Goal: Transaction & Acquisition: Obtain resource

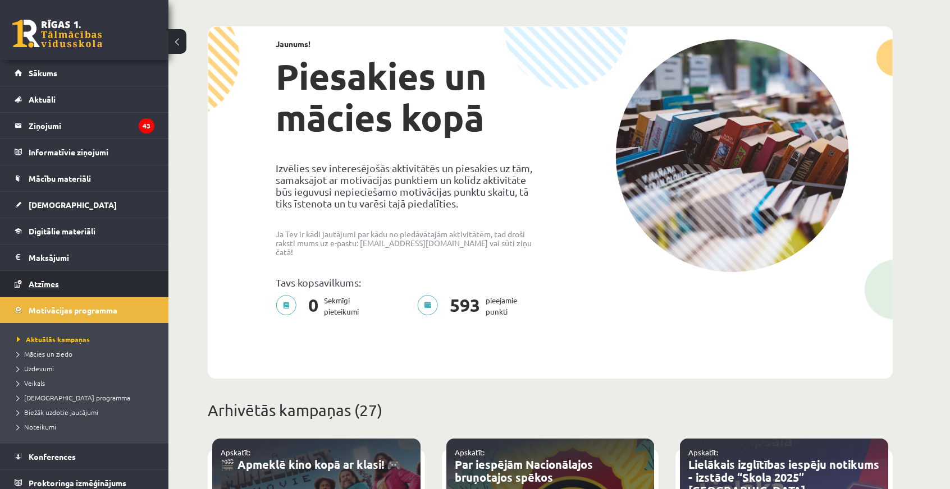
scroll to position [4, 0]
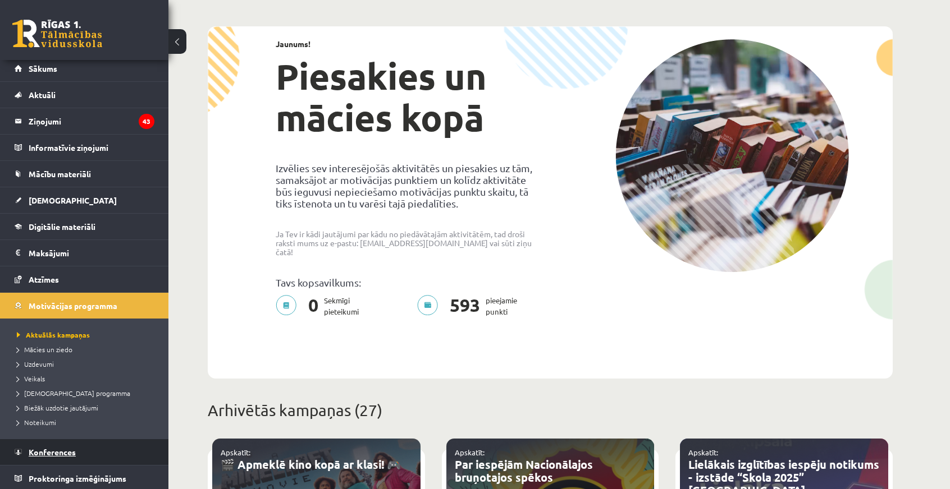
click at [65, 452] on span "Konferences" at bounding box center [52, 452] width 47 height 10
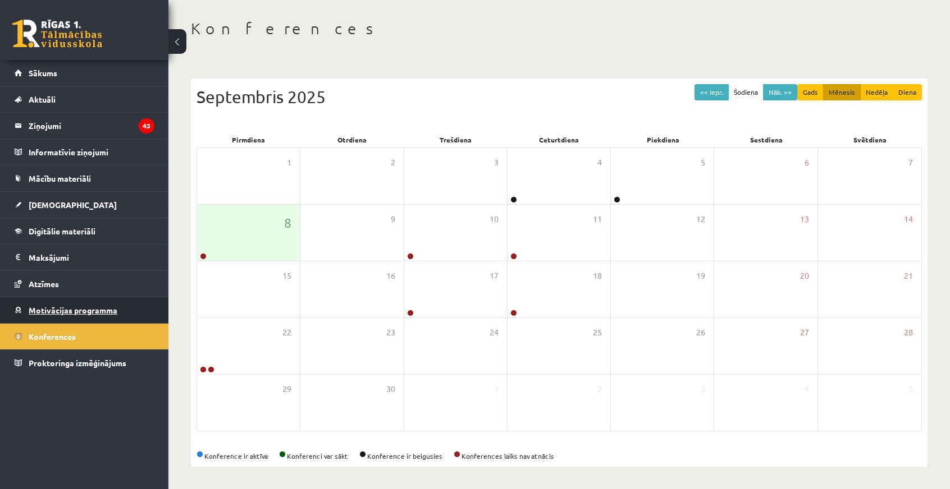
scroll to position [45, 0]
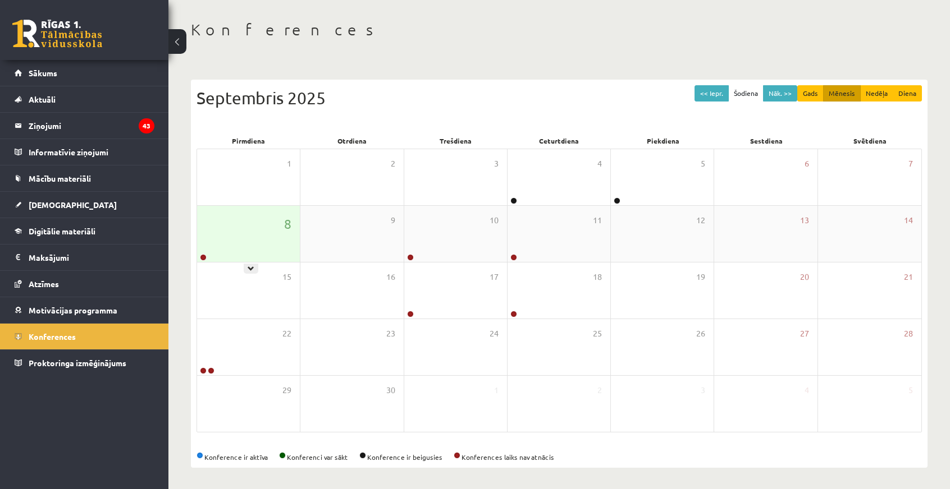
click at [247, 239] on div "8" at bounding box center [248, 234] width 103 height 56
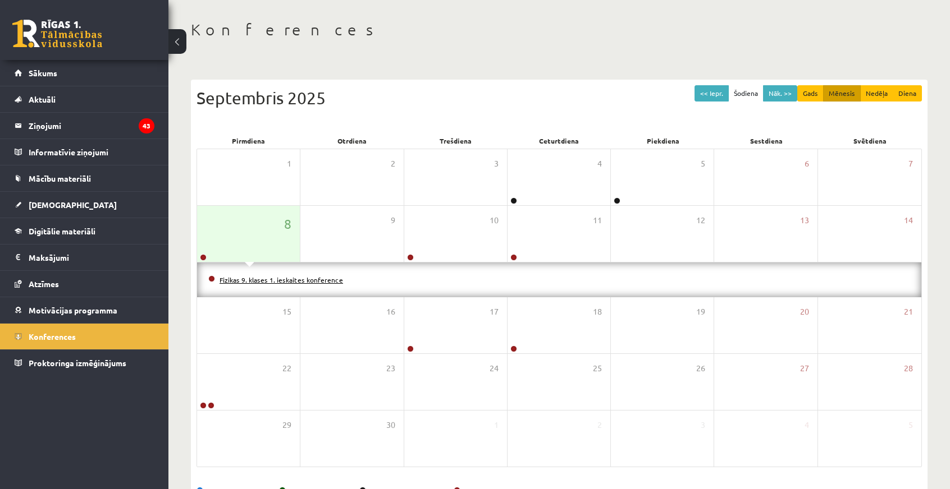
click at [265, 276] on link "Fizikas 9. klases 1. ieskaites konference" at bounding box center [280, 280] width 123 height 9
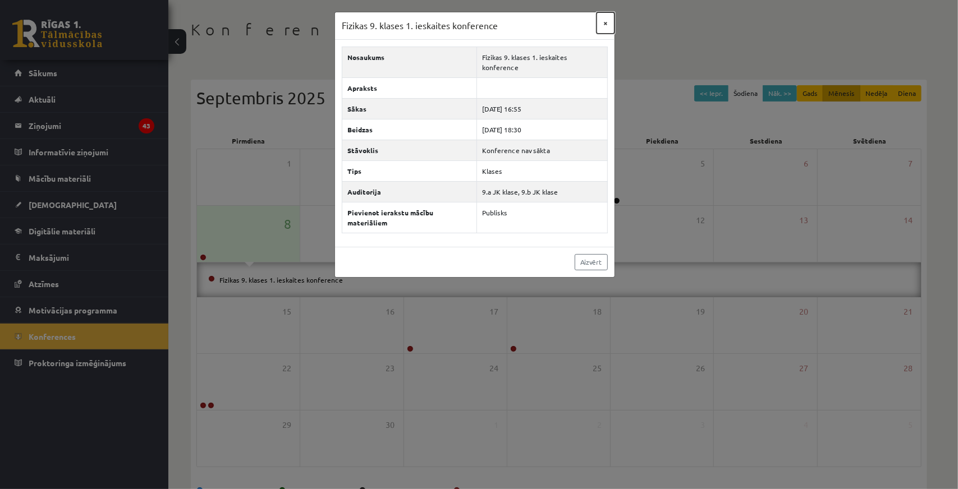
click at [605, 20] on button "×" at bounding box center [606, 22] width 18 height 21
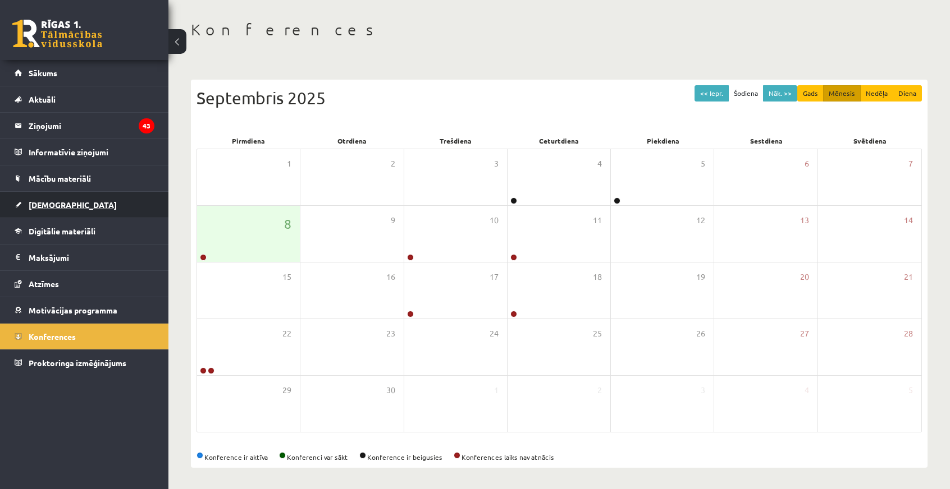
click at [47, 205] on span "[DEMOGRAPHIC_DATA]" at bounding box center [73, 205] width 88 height 10
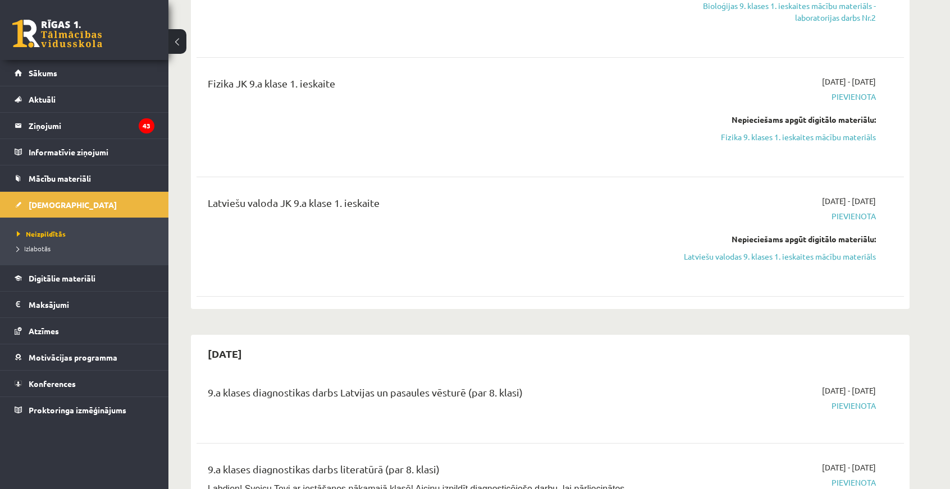
scroll to position [326, 0]
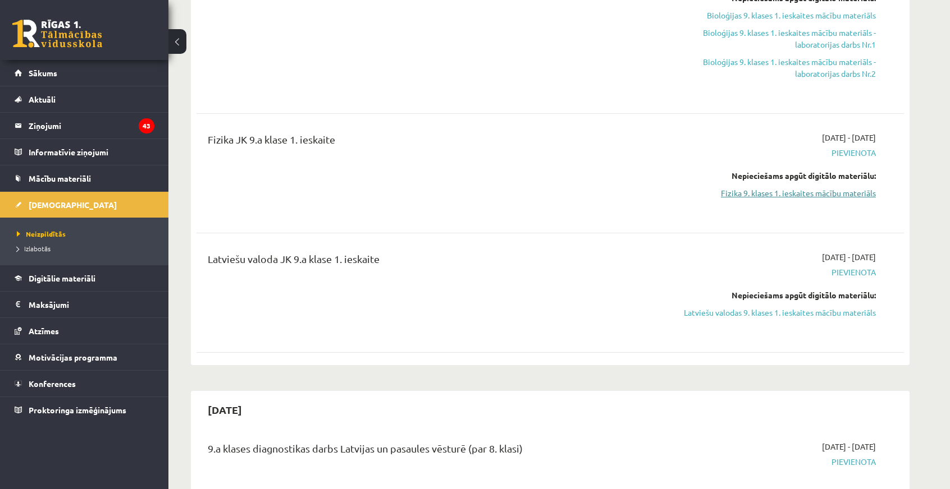
click at [787, 190] on link "Fizika 9. klases 1. ieskaites mācību materiāls" at bounding box center [770, 193] width 212 height 12
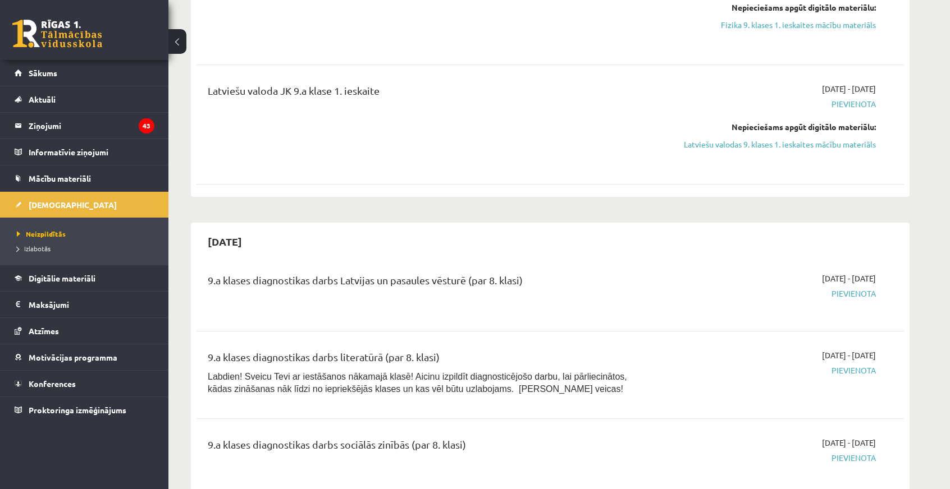
scroll to position [382, 0]
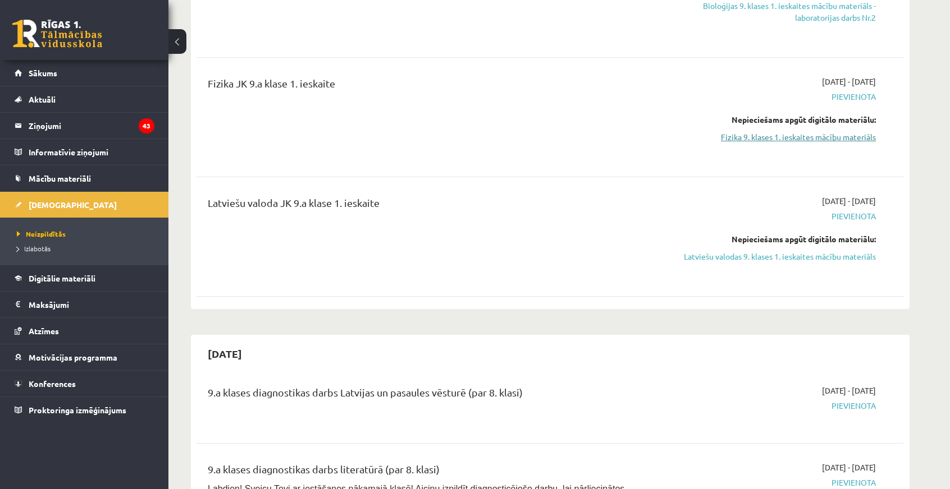
click at [806, 133] on link "Fizika 9. klases 1. ieskaites mācību materiāls" at bounding box center [770, 137] width 212 height 12
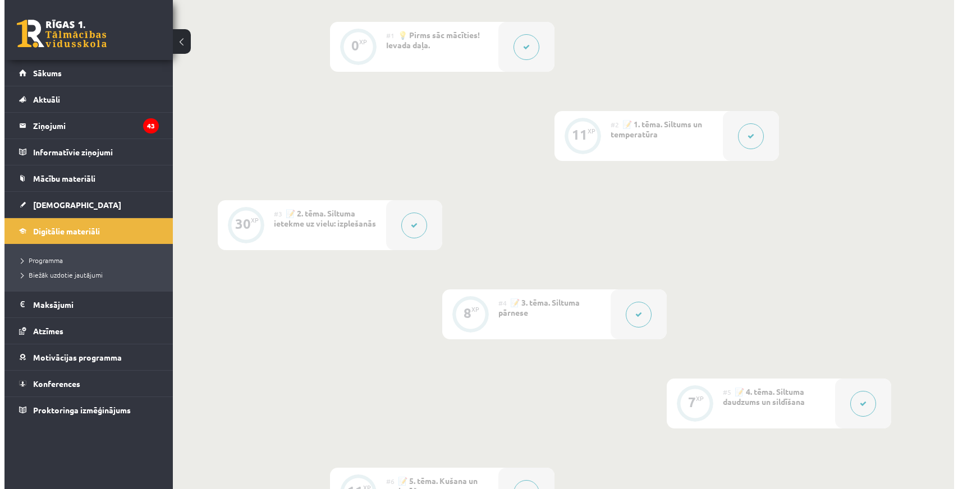
scroll to position [617, 0]
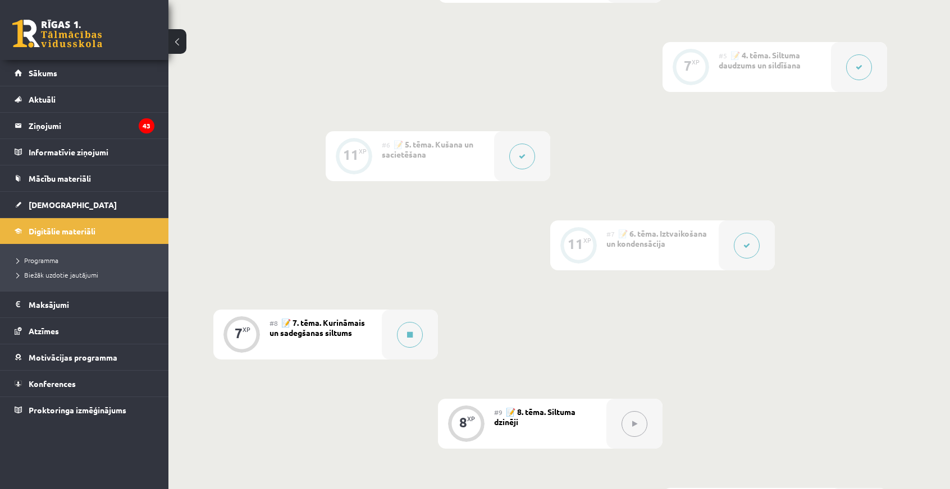
click at [639, 427] on button at bounding box center [634, 424] width 26 height 26
click at [416, 326] on button at bounding box center [410, 335] width 26 height 26
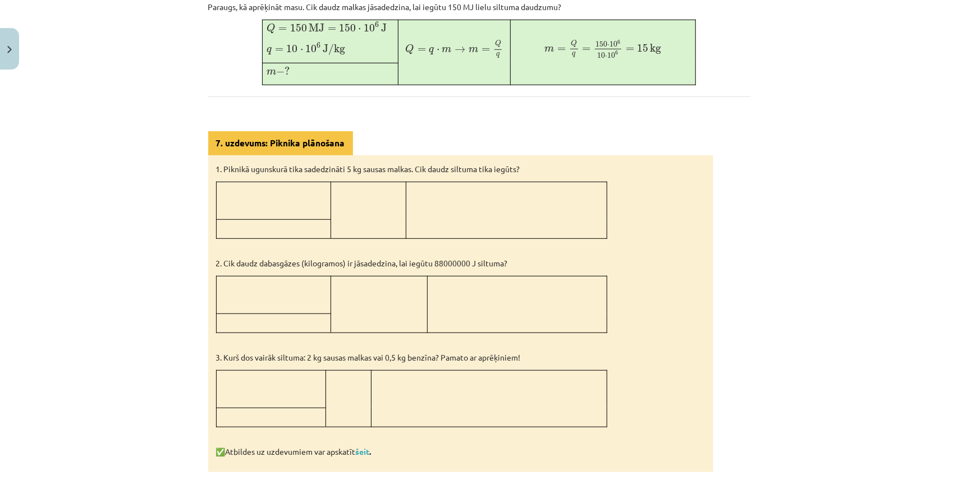
scroll to position [562, 0]
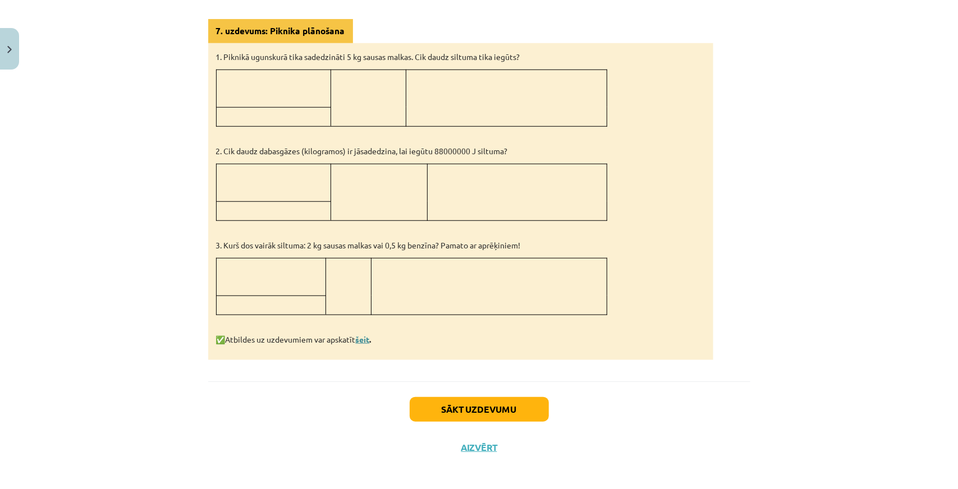
click at [370, 337] on link "šeit" at bounding box center [363, 340] width 14 height 10
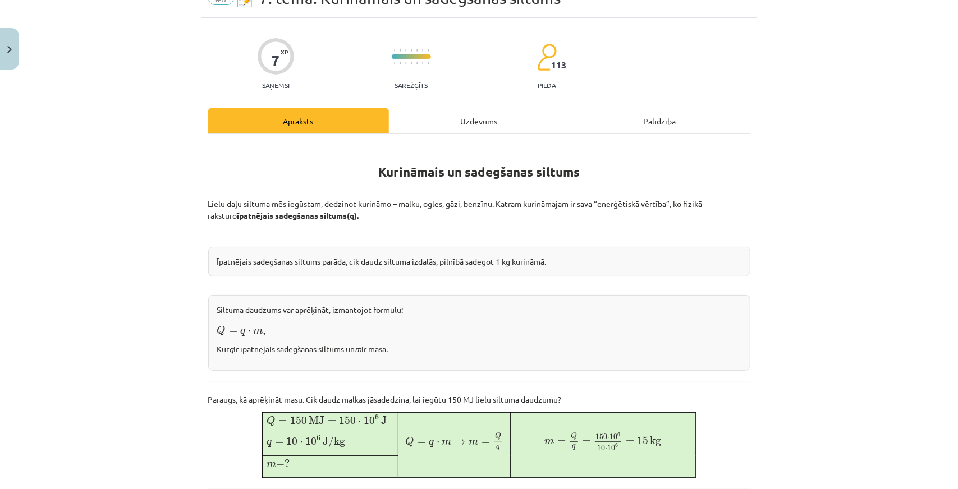
scroll to position [0, 0]
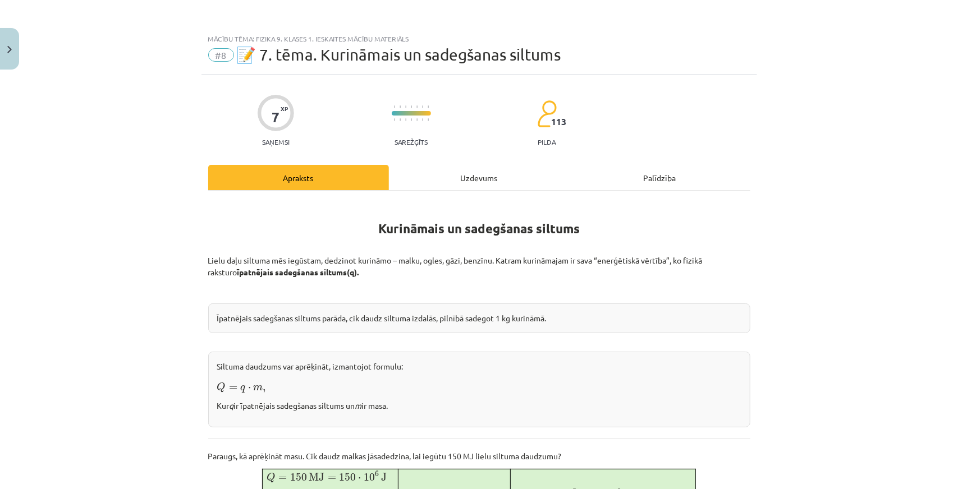
click at [456, 175] on div "Uzdevums" at bounding box center [479, 177] width 181 height 25
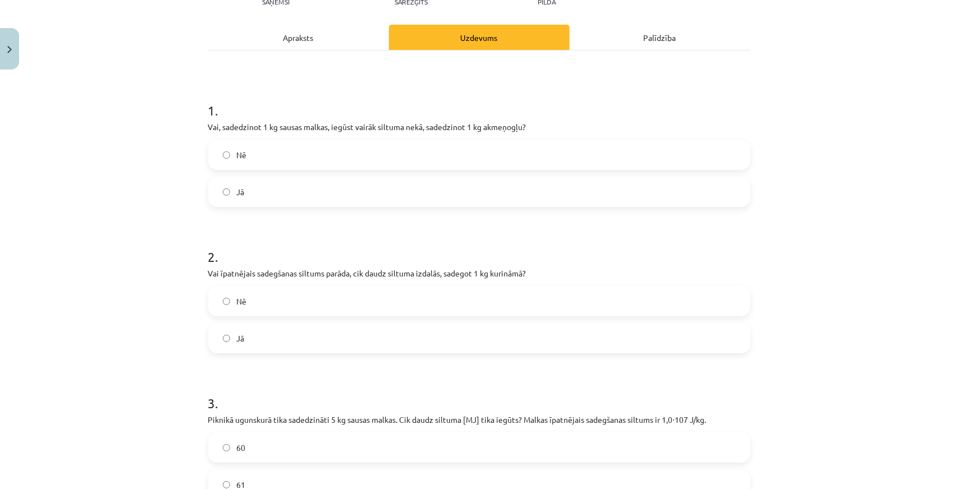
scroll to position [318, 0]
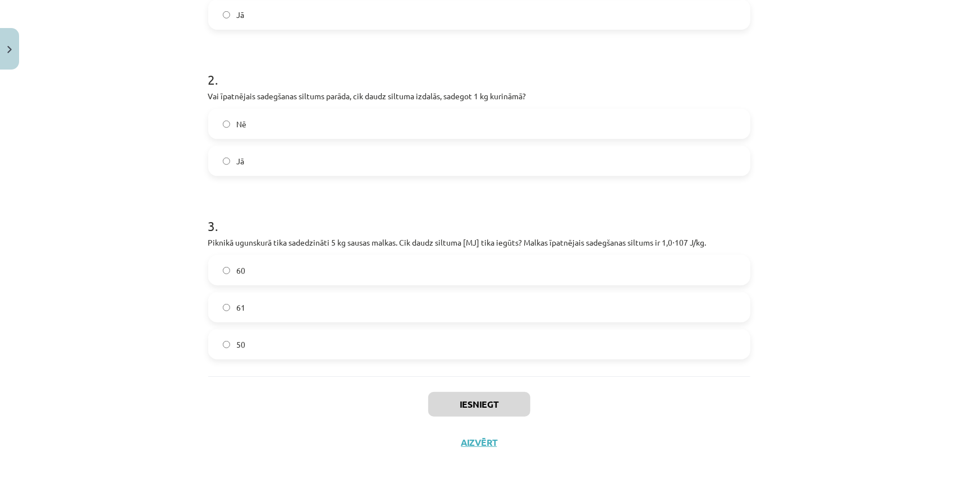
click at [341, 273] on label "60" at bounding box center [479, 271] width 540 height 28
click at [263, 309] on label "61" at bounding box center [479, 308] width 540 height 28
click at [269, 340] on label "50" at bounding box center [479, 345] width 540 height 28
click at [264, 308] on label "61" at bounding box center [479, 308] width 540 height 28
drag, startPoint x: 265, startPoint y: 292, endPoint x: 269, endPoint y: 285, distance: 8.6
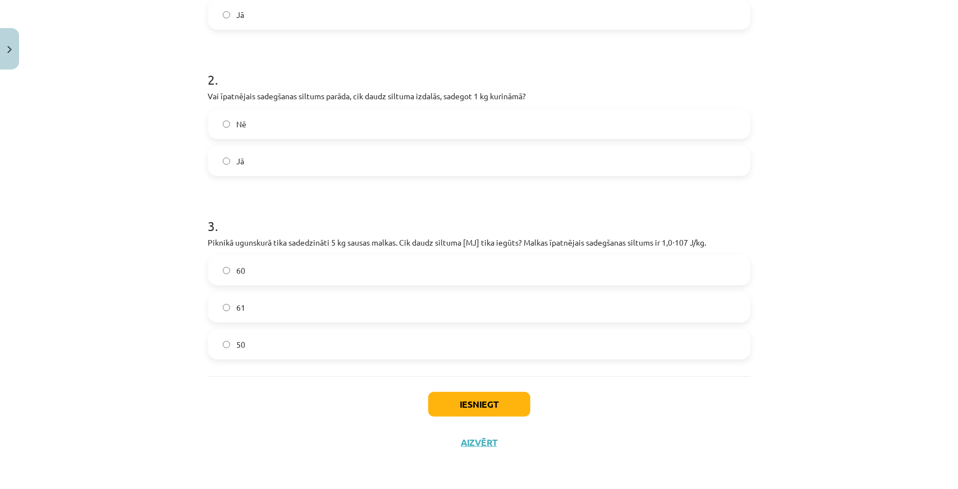
click at [267, 291] on div "60 61 50" at bounding box center [479, 307] width 542 height 104
click at [274, 270] on label "60" at bounding box center [479, 271] width 540 height 28
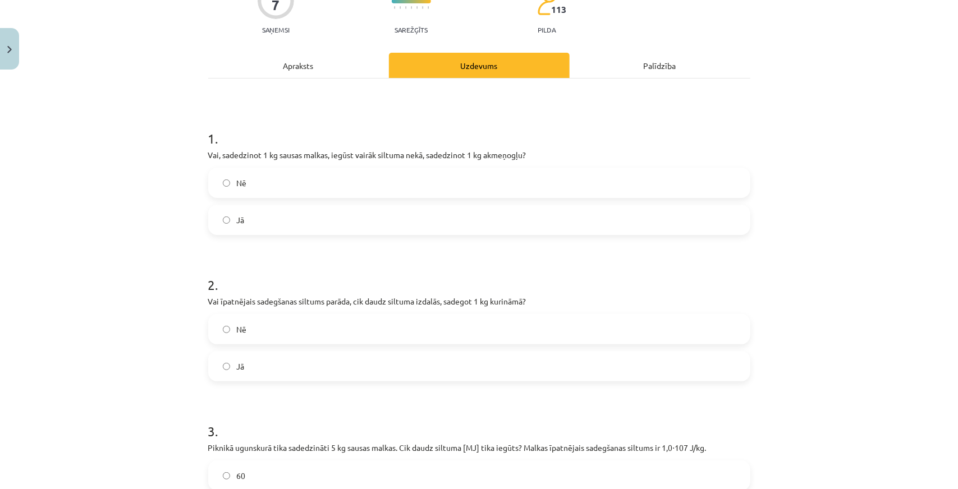
scroll to position [0, 0]
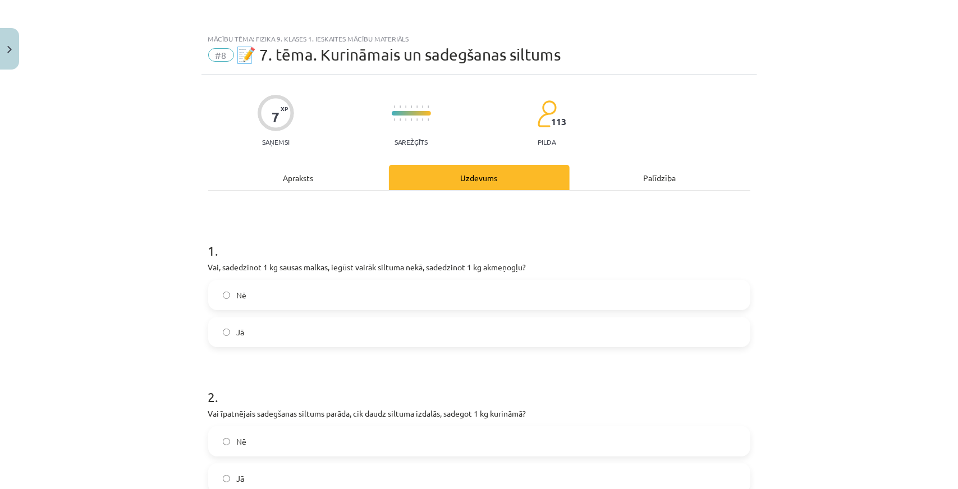
click at [629, 178] on div "Palīdzība" at bounding box center [660, 177] width 181 height 25
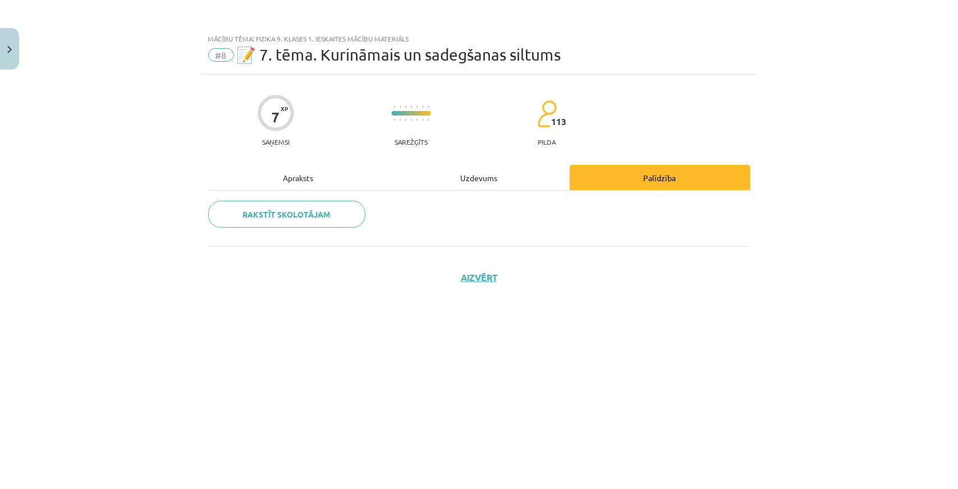
click at [296, 177] on div "Apraksts" at bounding box center [298, 177] width 181 height 25
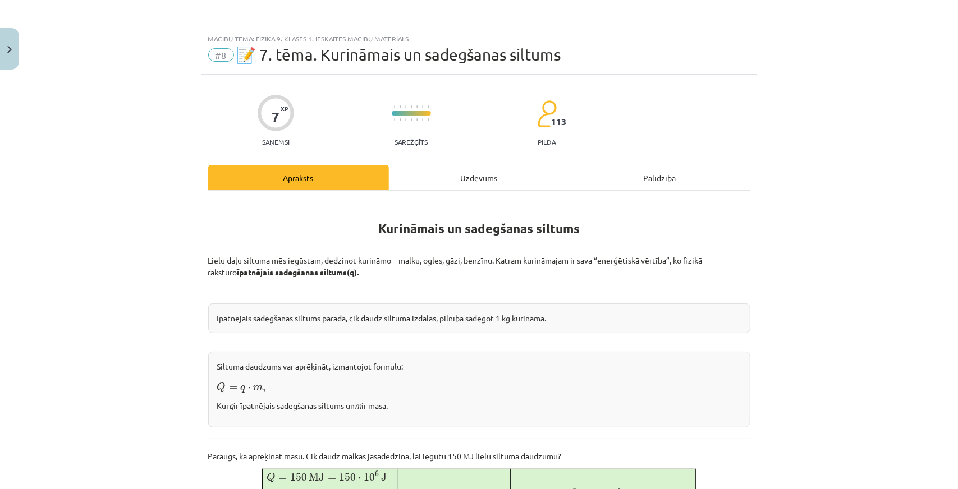
click at [631, 182] on div "Palīdzība" at bounding box center [660, 177] width 181 height 25
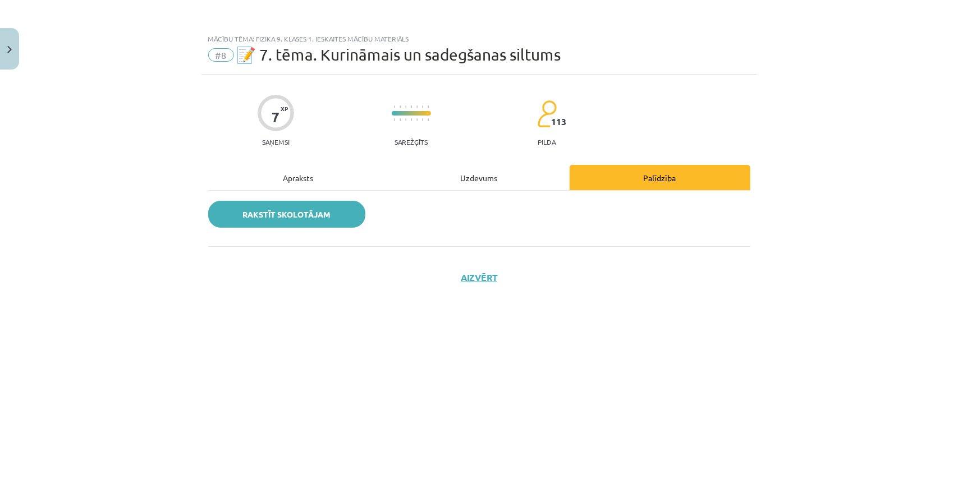
click at [339, 212] on link "Rakstīt skolotājam" at bounding box center [286, 214] width 157 height 27
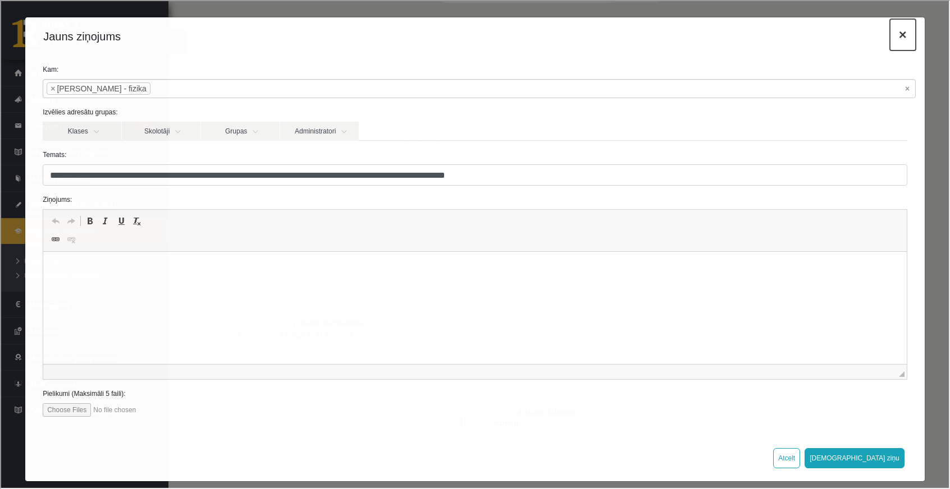
click at [896, 38] on button "×" at bounding box center [902, 33] width 26 height 31
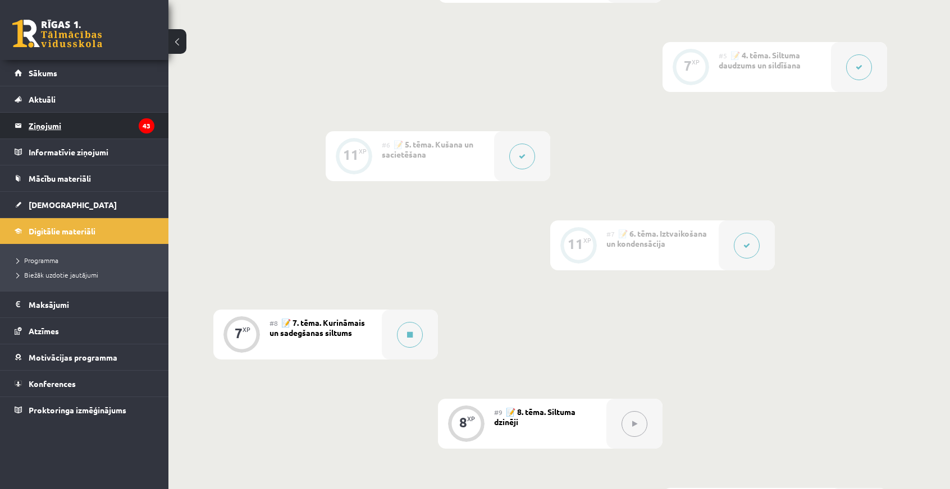
click at [62, 118] on legend "Ziņojumi 43" at bounding box center [92, 126] width 126 height 26
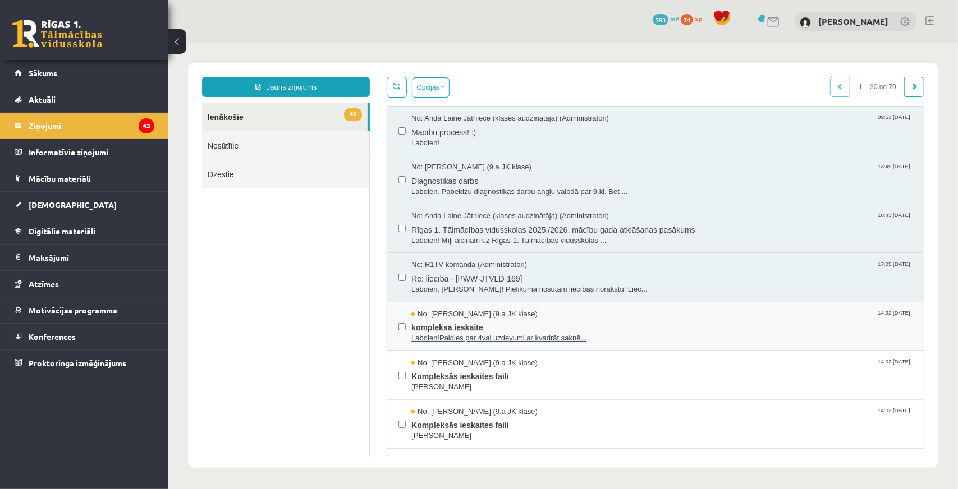
click at [515, 322] on span "kompleksā ieskaite" at bounding box center [661, 326] width 501 height 14
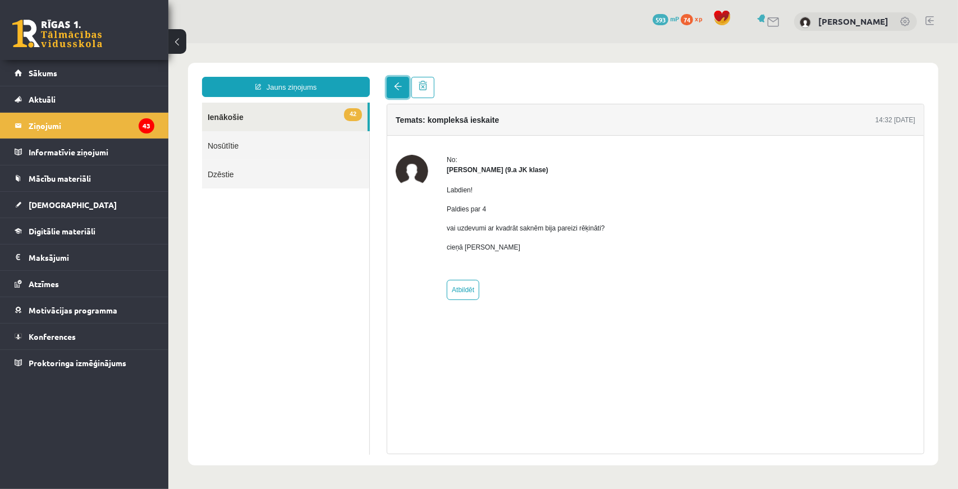
click at [387, 84] on link at bounding box center [397, 86] width 22 height 21
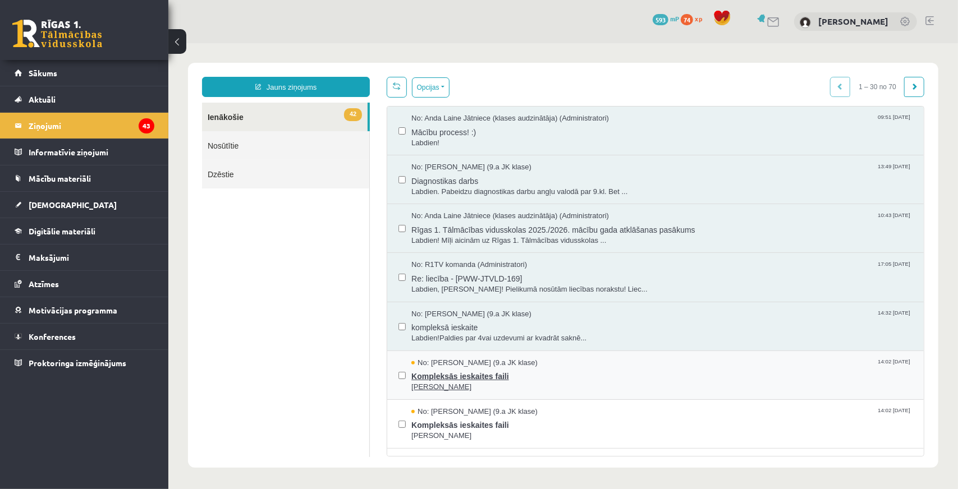
click at [583, 383] on span "Jana Anna Kārkliņa" at bounding box center [661, 387] width 501 height 11
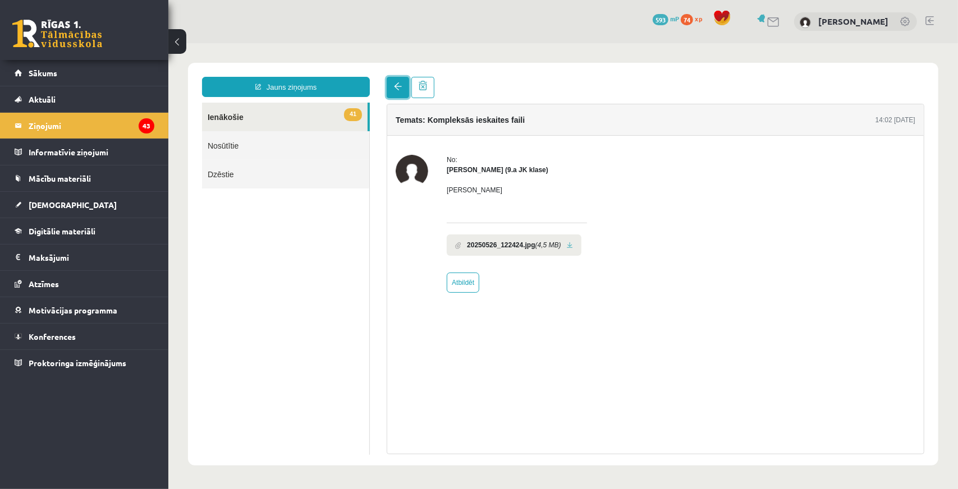
click at [392, 83] on link at bounding box center [397, 86] width 22 height 21
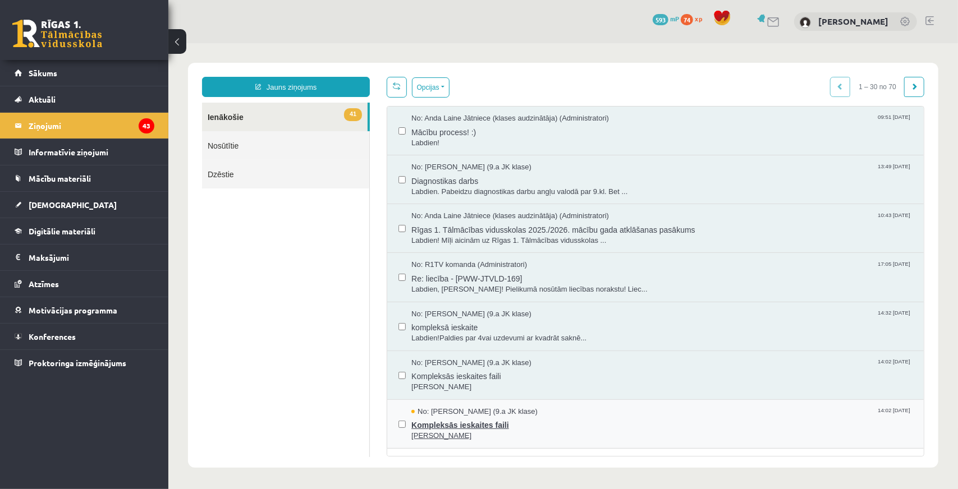
click at [588, 411] on div "No: Jana Anna Kārkliņa (9.a JK klase) 14:02 26/05/2025" at bounding box center [661, 411] width 501 height 11
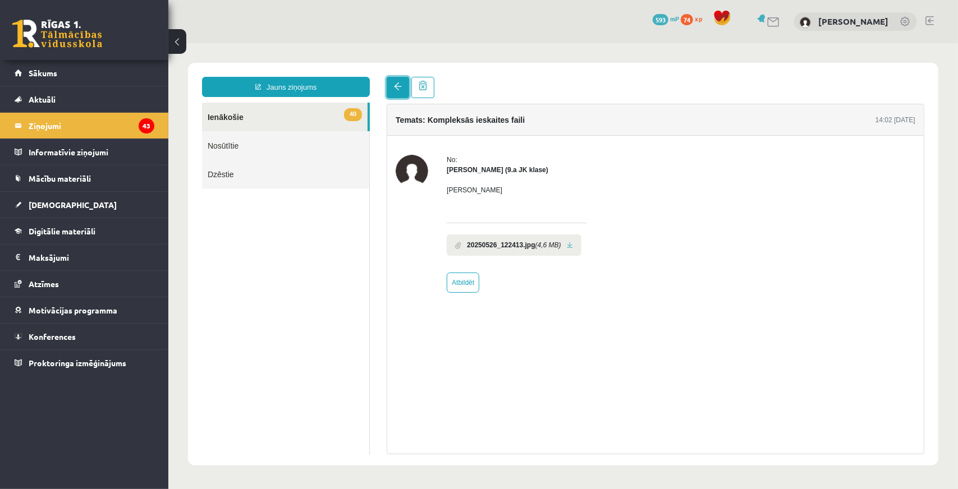
click at [395, 80] on link at bounding box center [397, 86] width 22 height 21
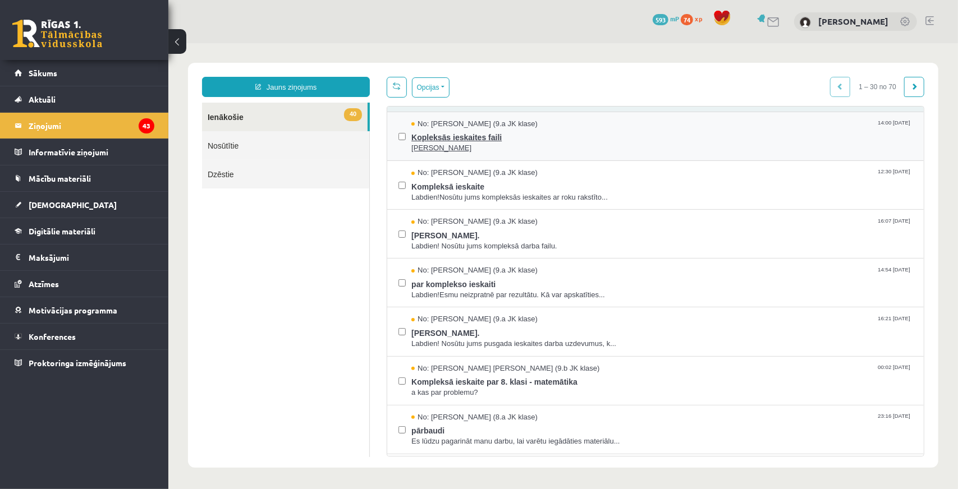
scroll to position [281, 0]
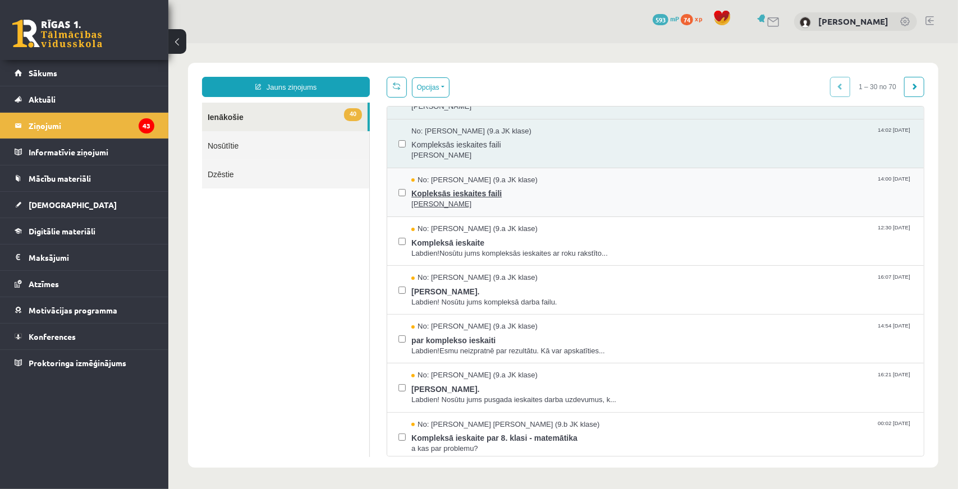
click at [578, 200] on span "Jana Anna Kārkliņa" at bounding box center [661, 204] width 501 height 11
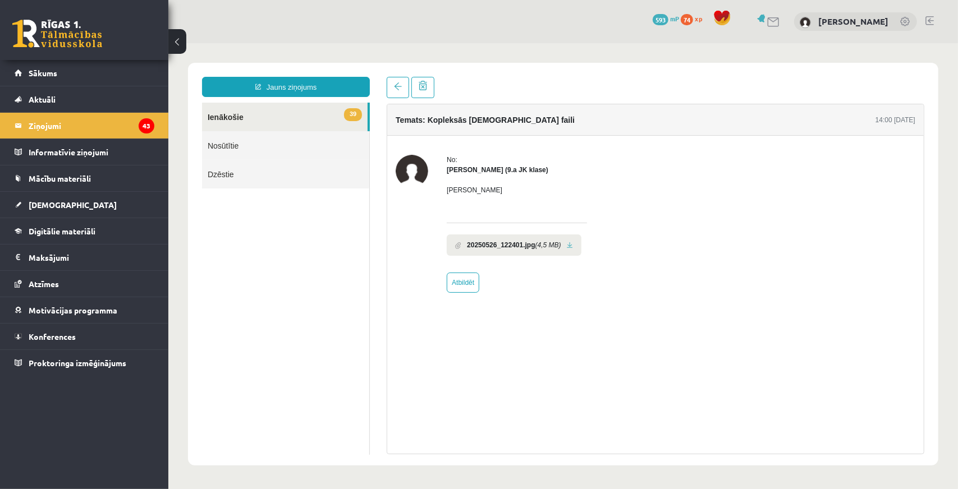
scroll to position [0, 0]
click at [393, 85] on span at bounding box center [397, 86] width 8 height 8
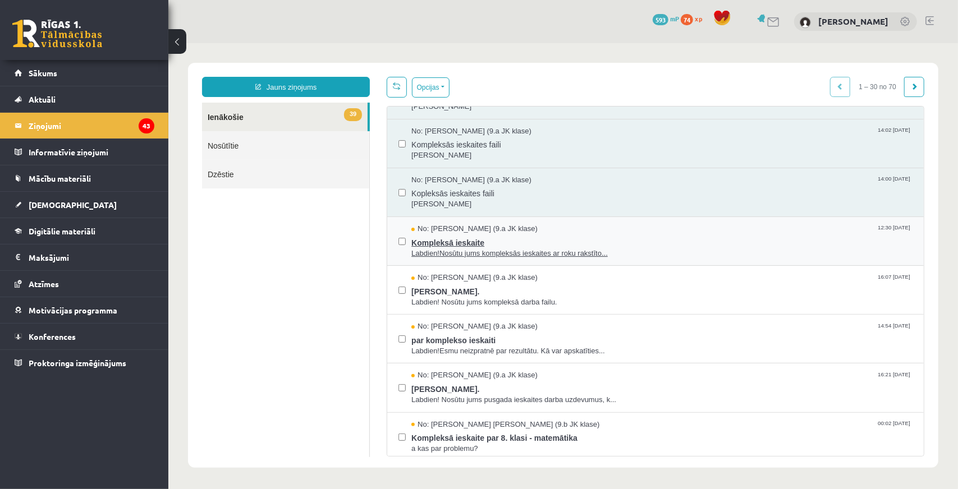
click at [573, 244] on span "Kompleksā ieskaite" at bounding box center [661, 241] width 501 height 14
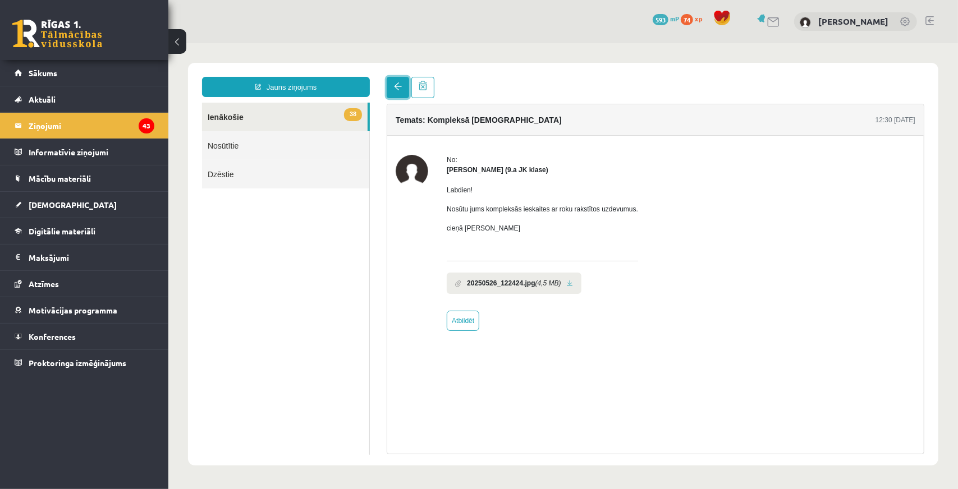
click at [404, 91] on link at bounding box center [397, 86] width 22 height 21
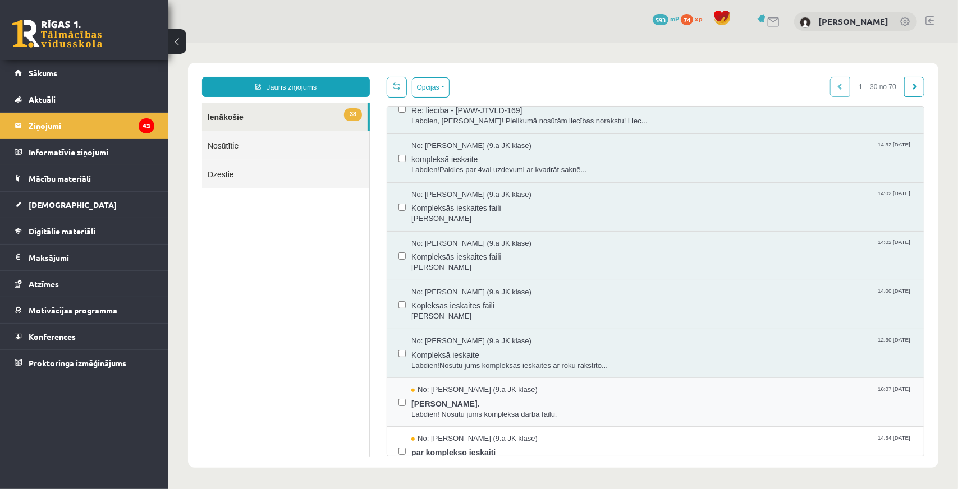
click at [615, 381] on div "No: Jana Anna Kārkliņa (9.a JK klase) 16:07 24/05/2025 Jana Anna Kārkliņa. Labd…" at bounding box center [655, 402] width 537 height 49
click at [526, 395] on span "Jana Anna Kārkliņa." at bounding box center [661, 402] width 501 height 14
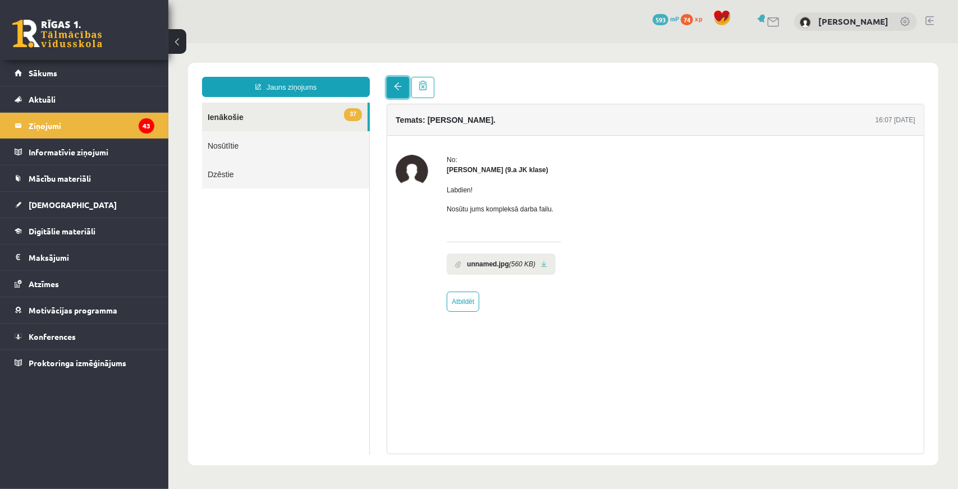
click at [397, 95] on link at bounding box center [397, 86] width 22 height 21
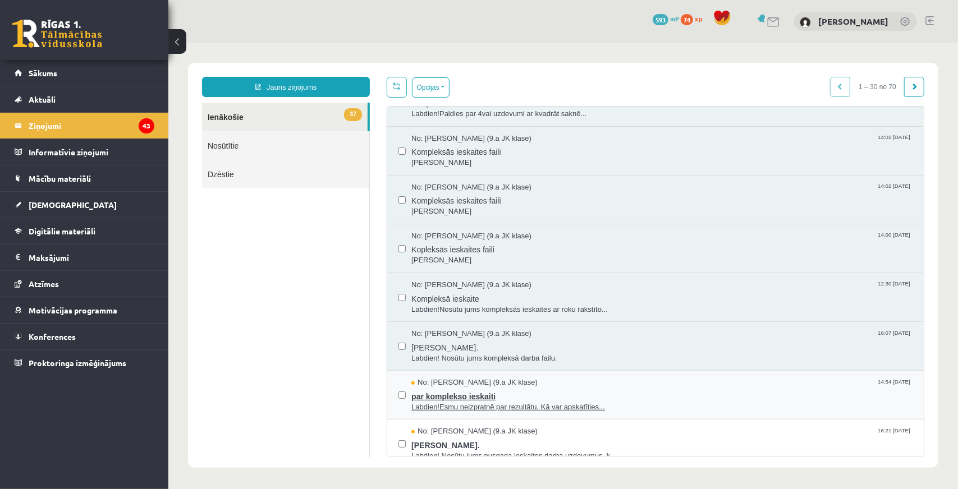
click at [551, 395] on span "par komplekso ieskaiti" at bounding box center [661, 395] width 501 height 14
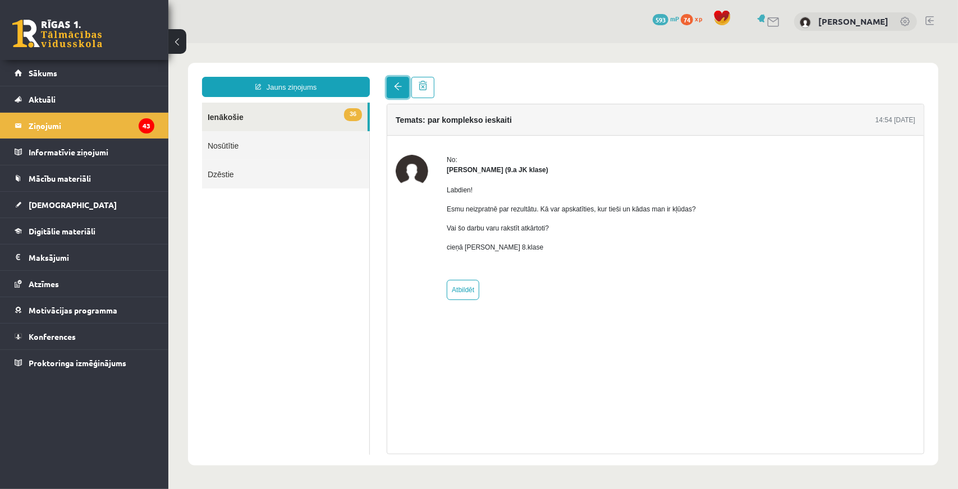
click at [397, 91] on link at bounding box center [397, 86] width 22 height 21
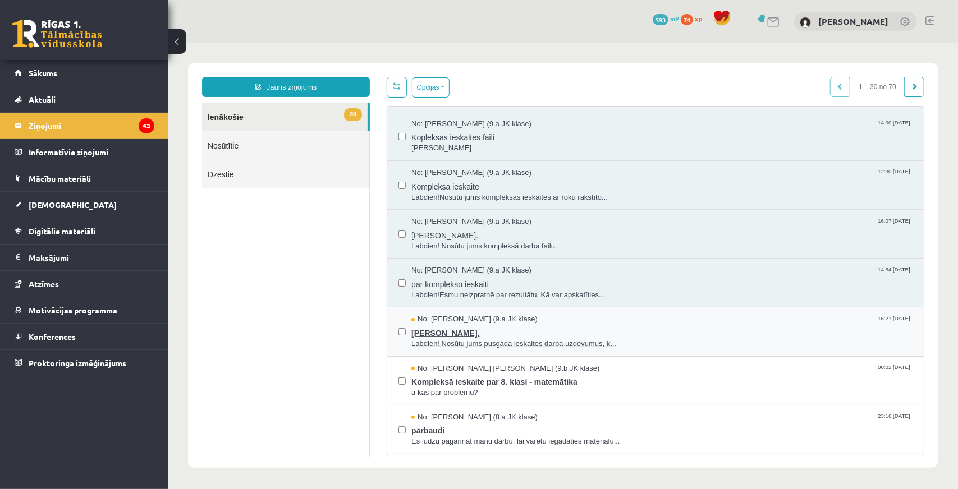
click at [518, 333] on span "Jana Anna Kārkliņa." at bounding box center [661, 331] width 501 height 14
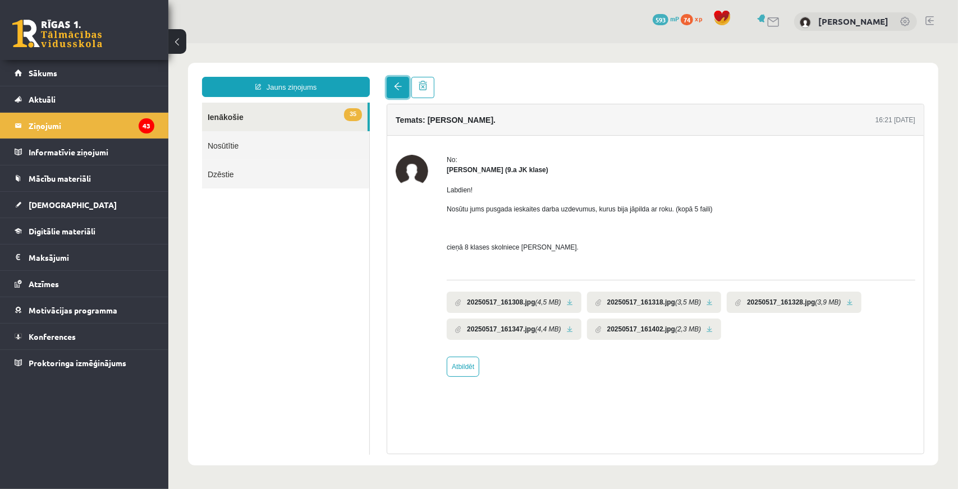
click at [391, 79] on link at bounding box center [397, 86] width 22 height 21
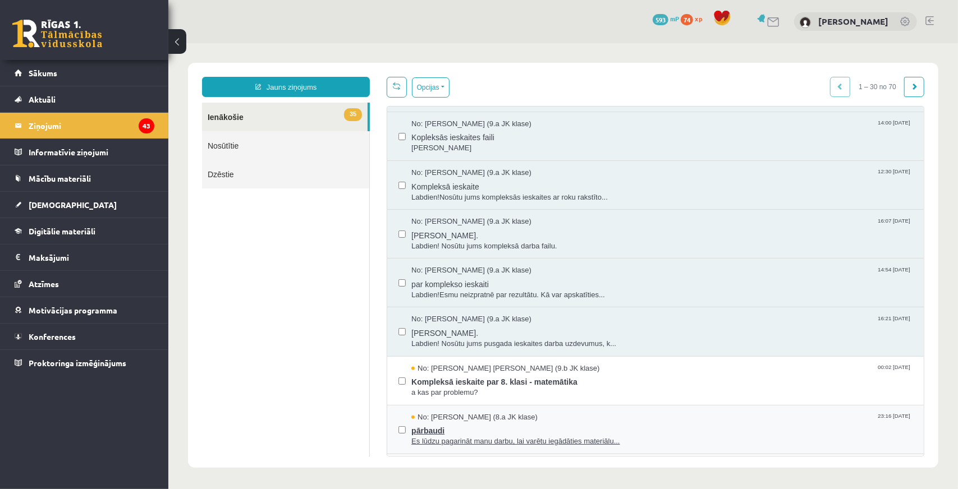
scroll to position [505, 0]
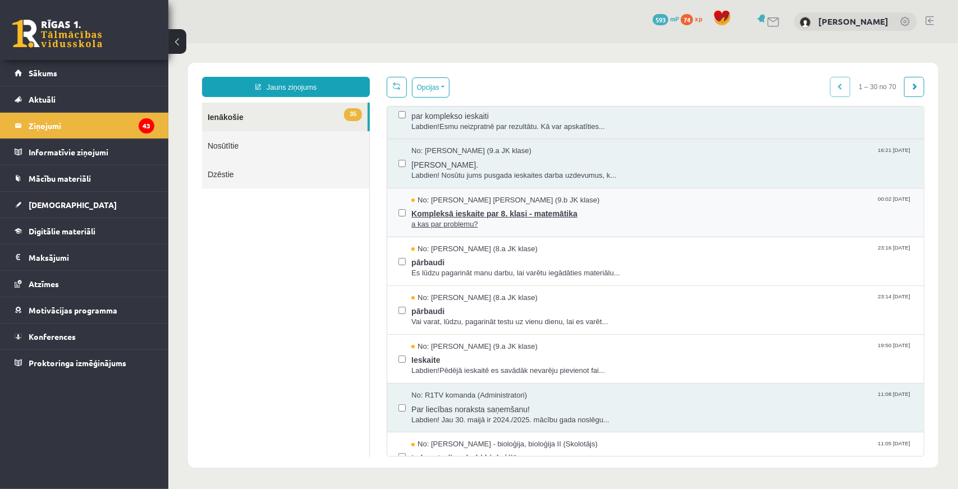
click at [517, 213] on span "Kompleksā ieskaite par 8. klasi - matemātika" at bounding box center [661, 212] width 501 height 14
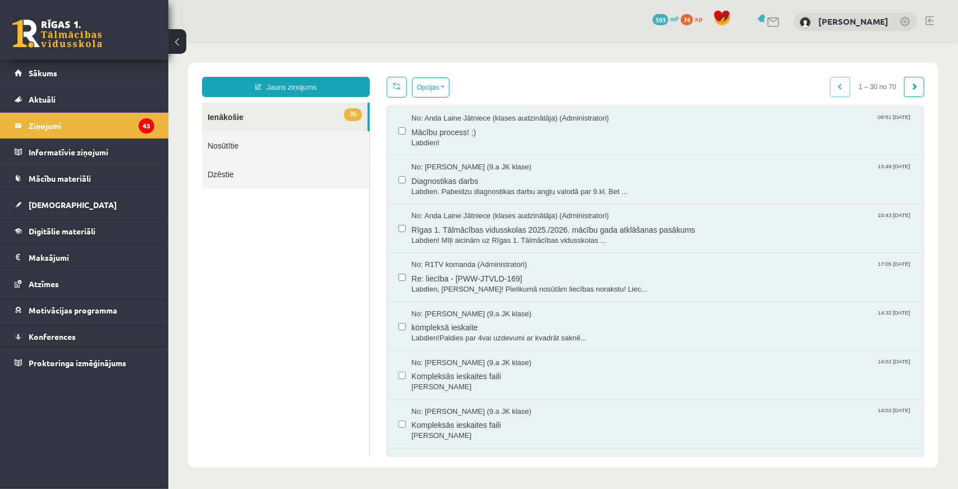
scroll to position [337, 0]
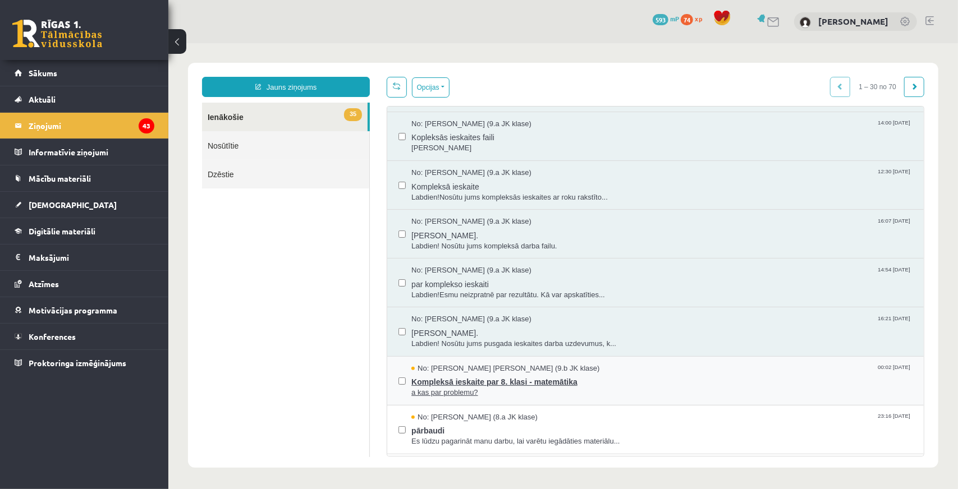
click at [484, 369] on span "No: Kristiāns Aleksandrs Šramko (9.b JK klase)" at bounding box center [505, 368] width 188 height 11
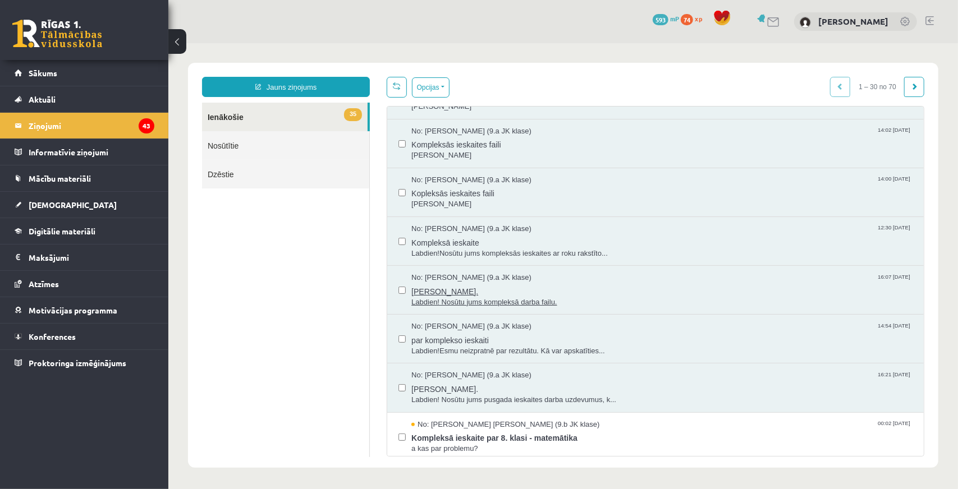
scroll to position [449, 0]
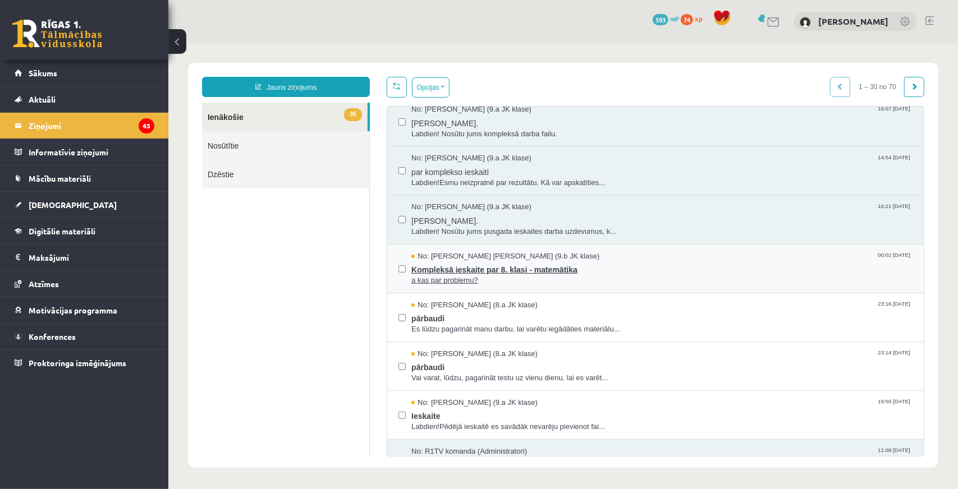
click at [631, 267] on span "Kompleksā ieskaite par 8. klasi - matemātika" at bounding box center [661, 268] width 501 height 14
click at [664, 267] on span "Kompleksā ieskaite par 8. klasi - matemātika" at bounding box center [661, 268] width 501 height 14
click at [692, 310] on span "pārbaudi" at bounding box center [661, 317] width 501 height 14
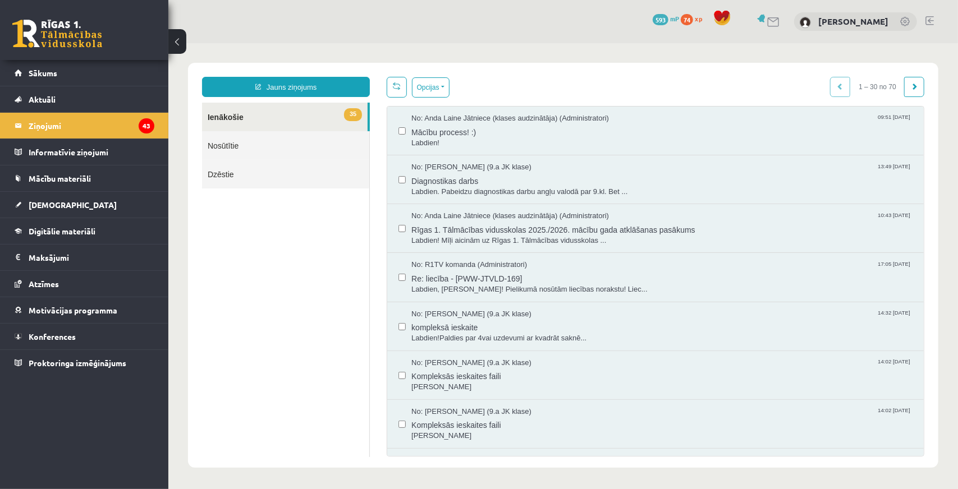
click at [392, 227] on div "No: Anda Laine Jātniece (klases audzinātāja) (Administratori) 10:43 27/08/2025 …" at bounding box center [655, 228] width 537 height 49
click at [404, 181] on div "No: Artjoms Keržajevs (9.a JK klase) 13:49 03/09/2025 Diagnostikas darbs Labdie…" at bounding box center [655, 179] width 514 height 35
drag, startPoint x: 567, startPoint y: 121, endPoint x: 562, endPoint y: 154, distance: 33.0
click at [437, 83] on button "Opcijas" at bounding box center [430, 87] width 38 height 20
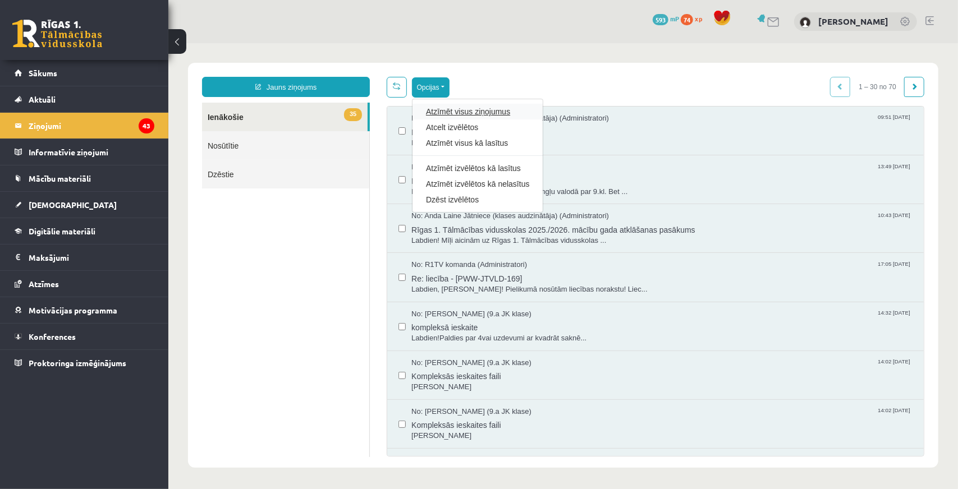
click at [458, 110] on link "Atzīmēt visus ziņojumus" at bounding box center [476, 111] width 103 height 11
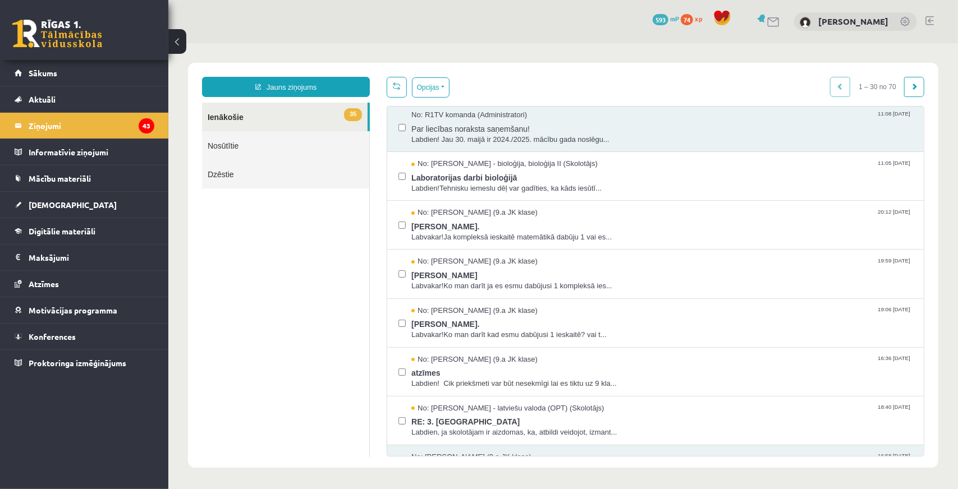
scroll to position [1111, 0]
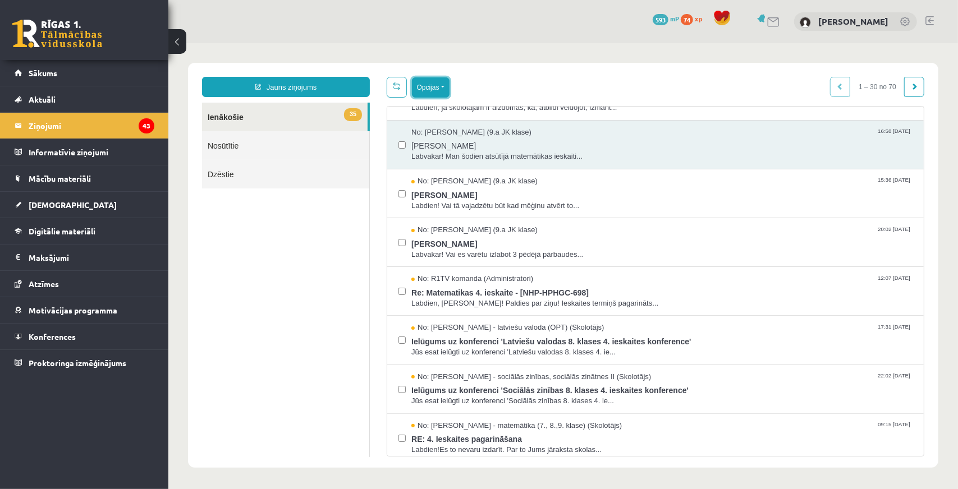
click at [444, 86] on button "Opcijas" at bounding box center [430, 87] width 38 height 20
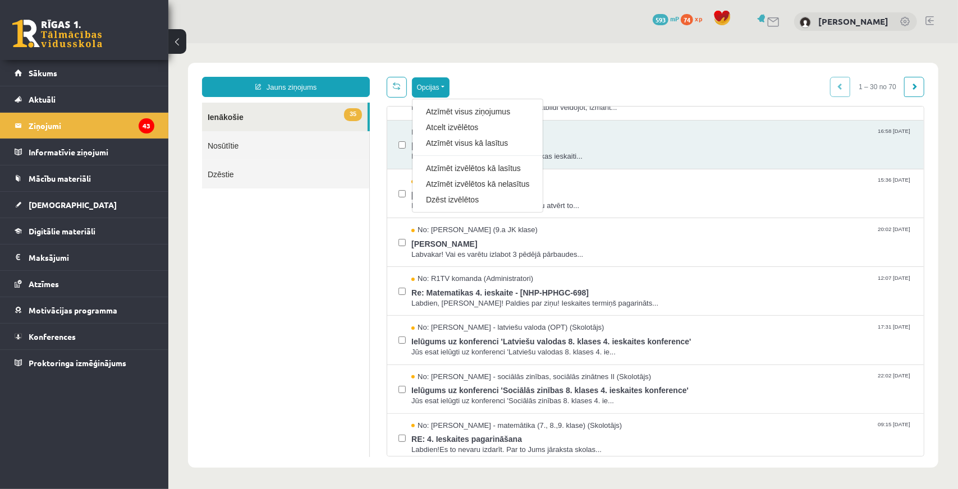
click at [289, 245] on ul "35 Ienākošie Nosūtītie Dzēstie" at bounding box center [286, 279] width 168 height 355
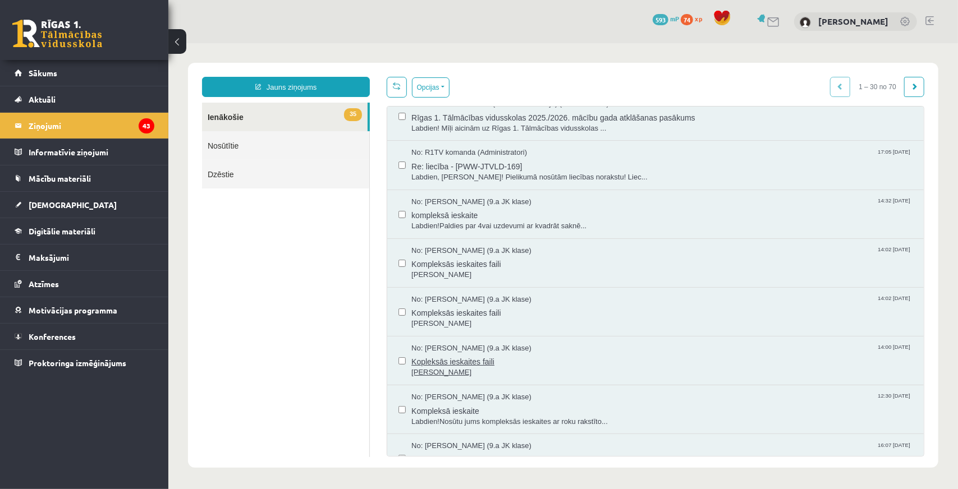
scroll to position [393, 0]
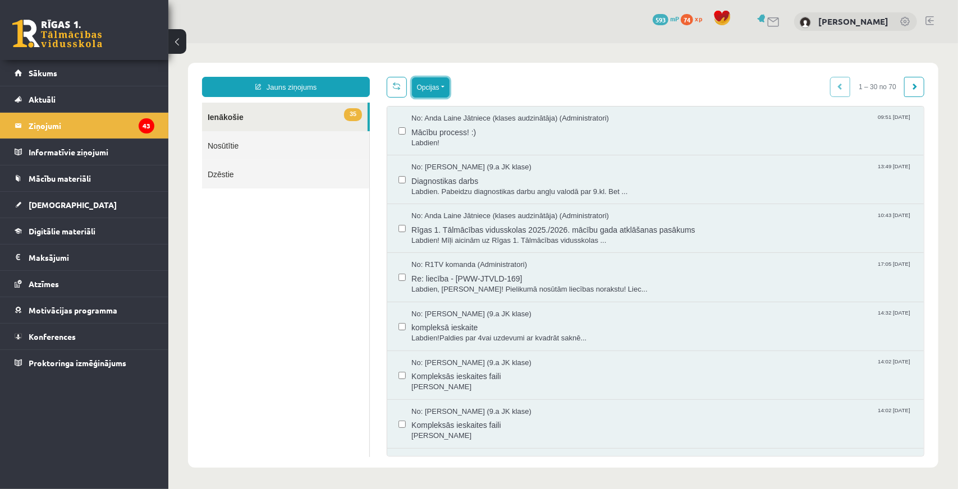
click at [424, 86] on button "Opcijas" at bounding box center [430, 87] width 38 height 20
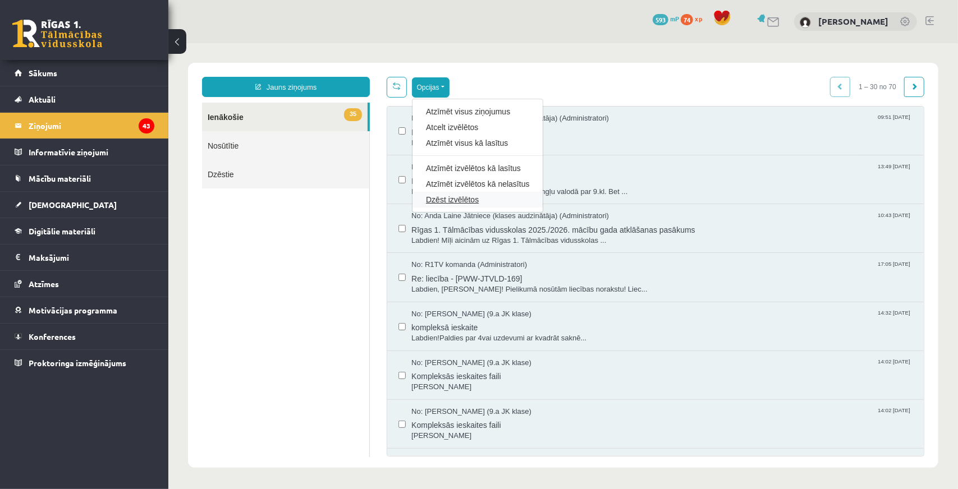
click at [464, 202] on link "Dzēst izvēlētos" at bounding box center [476, 199] width 103 height 11
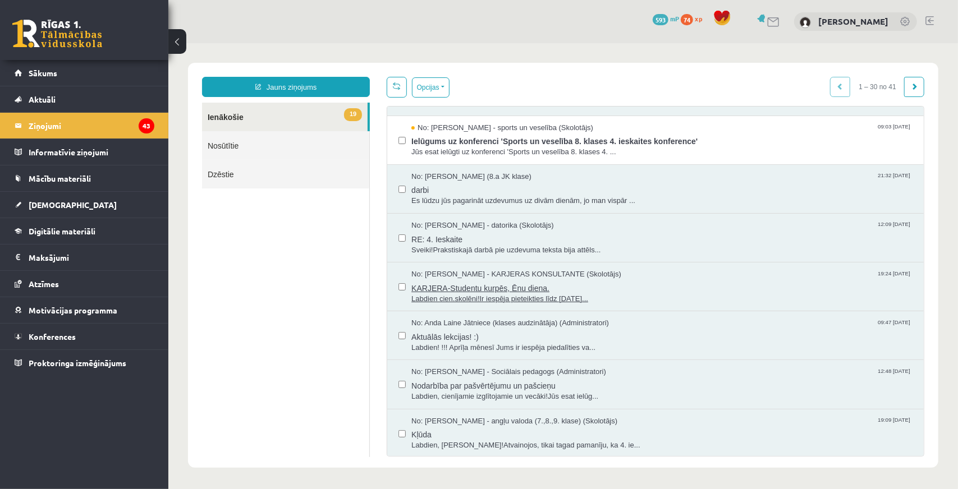
scroll to position [1111, 0]
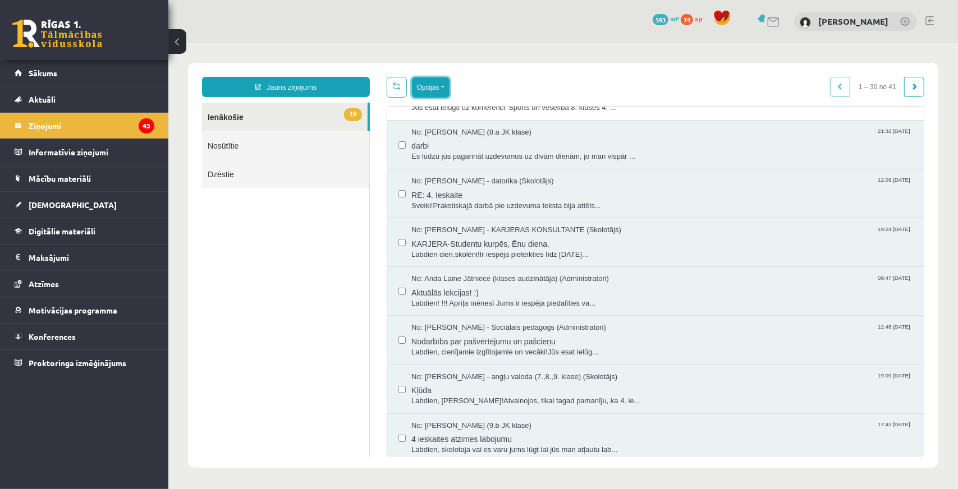
click at [435, 90] on button "Opcijas" at bounding box center [430, 87] width 38 height 20
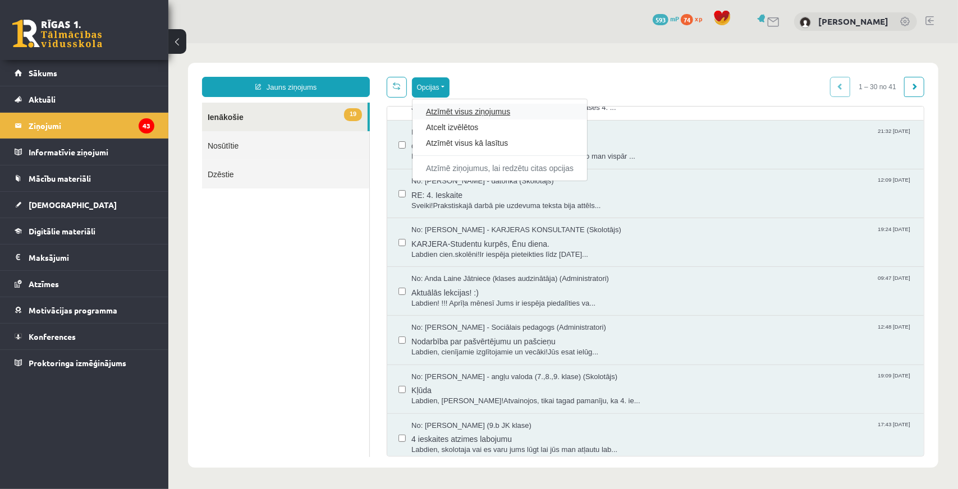
click at [452, 108] on link "Atzīmēt visus ziņojumus" at bounding box center [499, 111] width 148 height 11
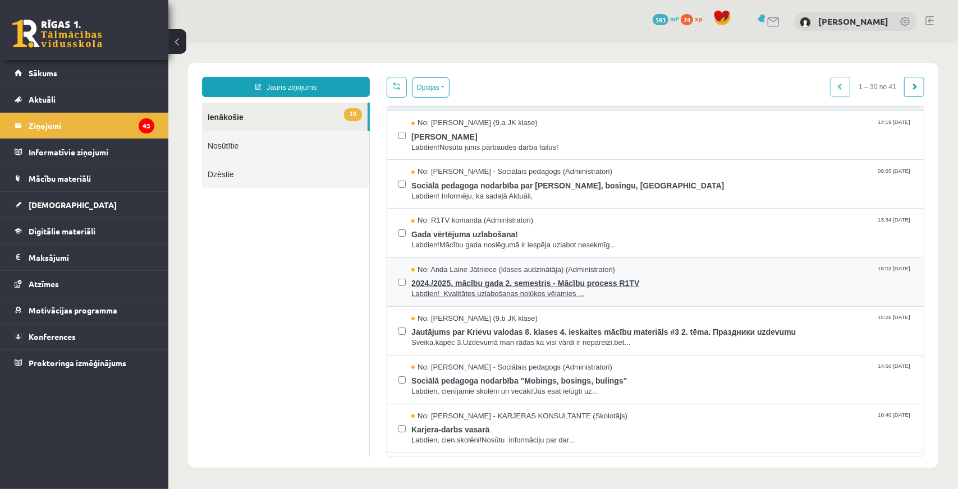
scroll to position [0, 0]
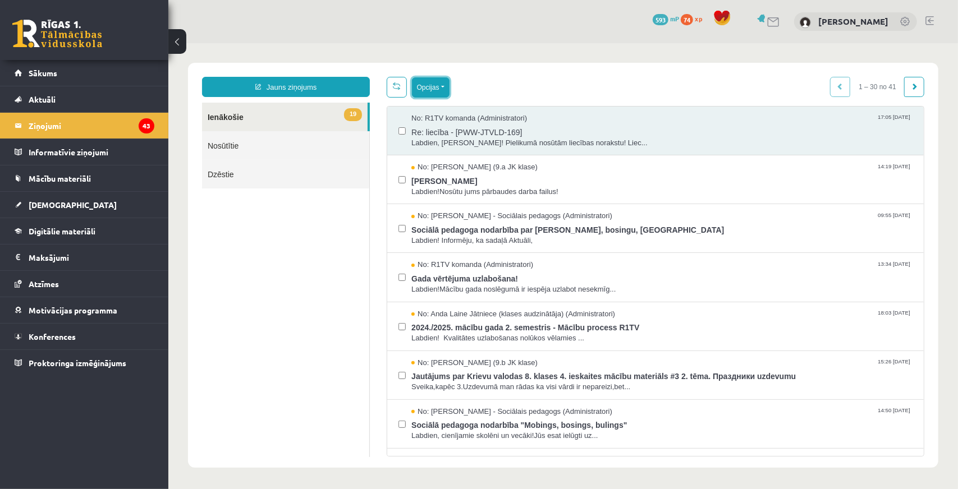
click at [428, 90] on button "Opcijas" at bounding box center [430, 87] width 38 height 20
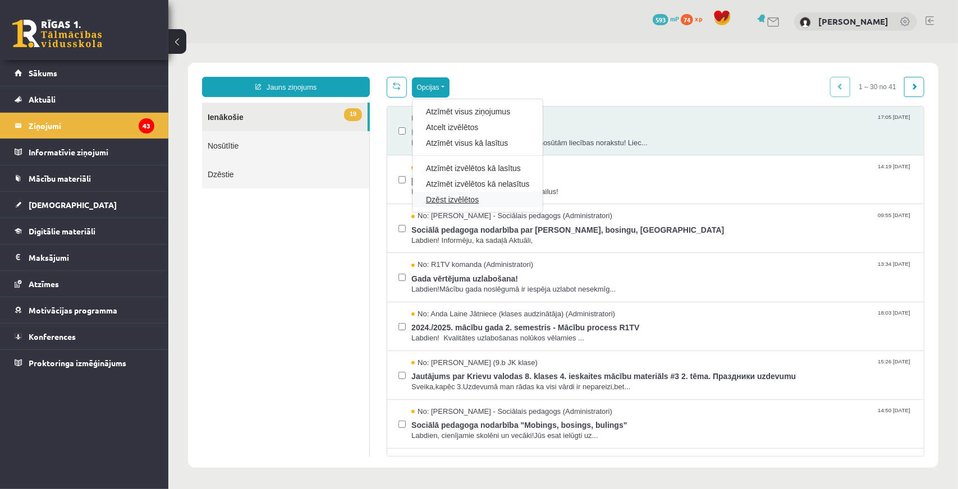
click at [466, 201] on link "Dzēst izvēlētos" at bounding box center [476, 199] width 103 height 11
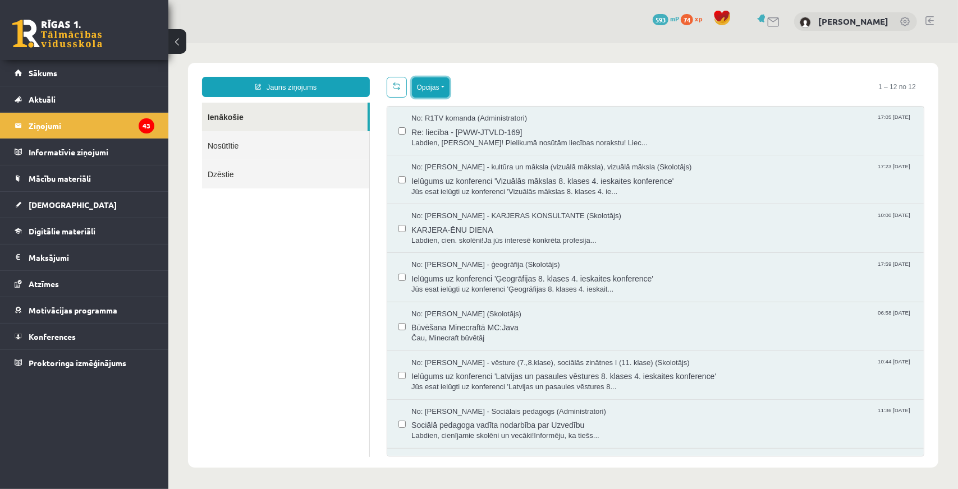
click at [423, 93] on button "Opcijas" at bounding box center [430, 87] width 38 height 20
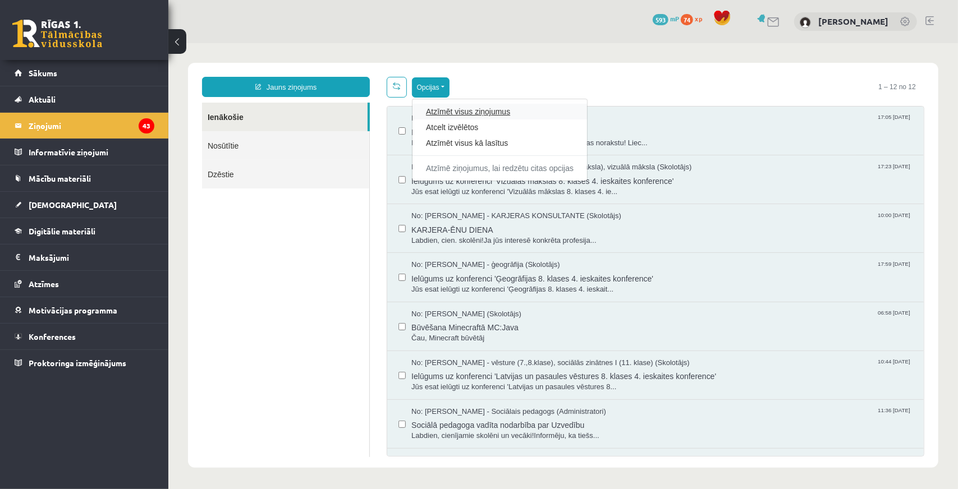
click at [443, 112] on link "Atzīmēt visus ziņojumus" at bounding box center [499, 111] width 148 height 11
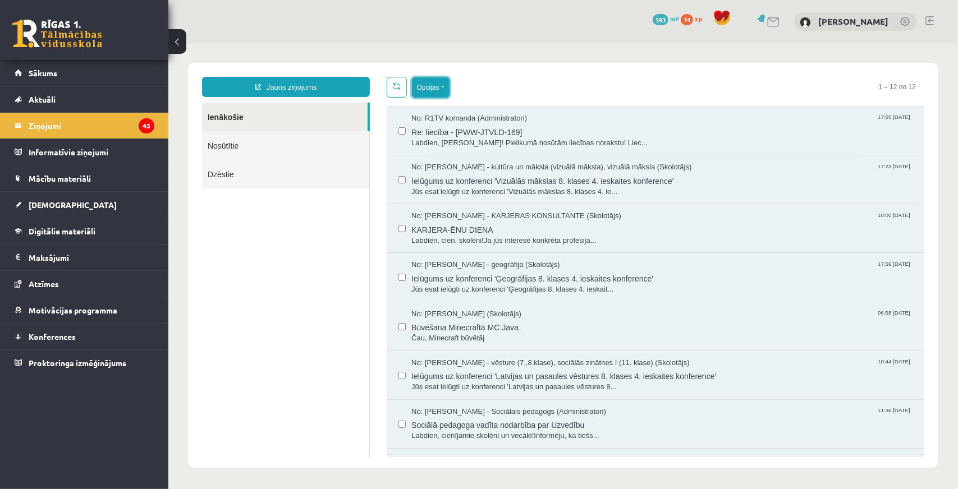
click at [419, 95] on button "Opcijas" at bounding box center [430, 87] width 38 height 20
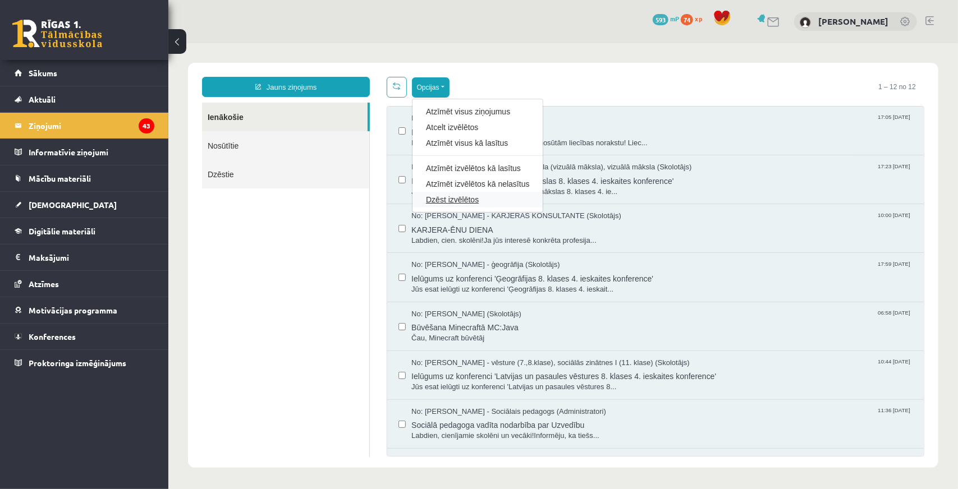
click at [451, 199] on link "Dzēst izvēlētos" at bounding box center [476, 199] width 103 height 11
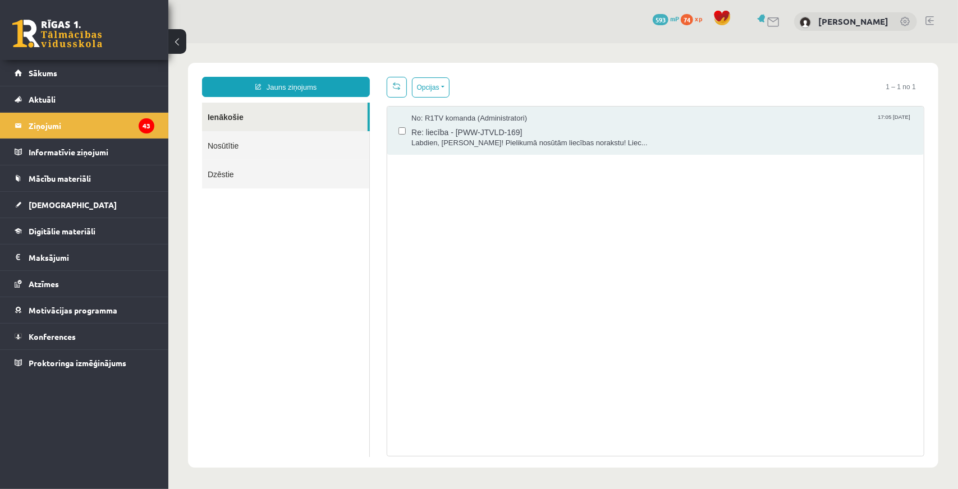
click at [228, 294] on ul "Ienākošie Nosūtītie Dzēstie" at bounding box center [286, 279] width 168 height 355
click at [43, 127] on legend "Ziņojumi 43" at bounding box center [92, 126] width 126 height 26
click at [43, 108] on link "Aktuāli" at bounding box center [85, 99] width 140 height 26
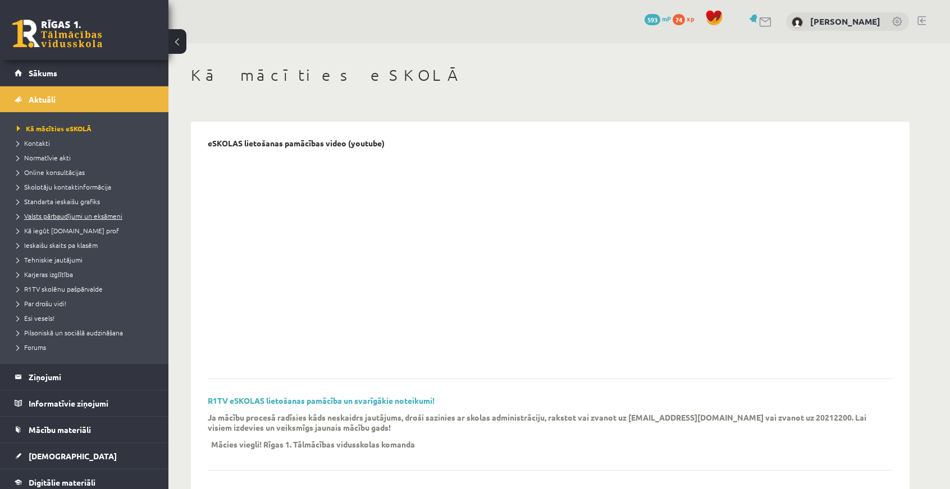
click at [79, 212] on link "Valsts pārbaudījumi un eksāmeni" at bounding box center [87, 216] width 140 height 10
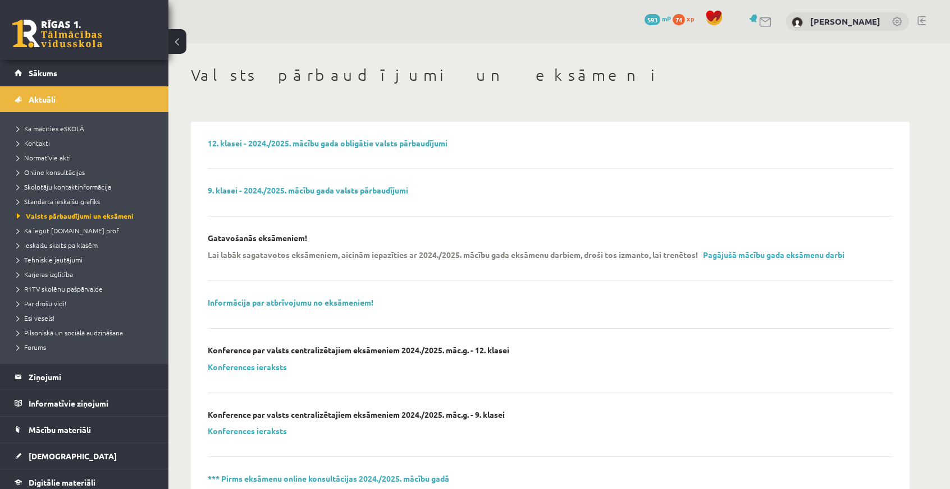
click at [297, 196] on div "9. klasei - 2024./2025. mācību gada valsts pārbaudījumi" at bounding box center [550, 201] width 685 height 31
click at [305, 192] on link "9. klasei - 2024./2025. mācību gada valsts pārbaudījumi" at bounding box center [308, 190] width 200 height 10
click at [65, 450] on link "[DEMOGRAPHIC_DATA]" at bounding box center [85, 456] width 140 height 26
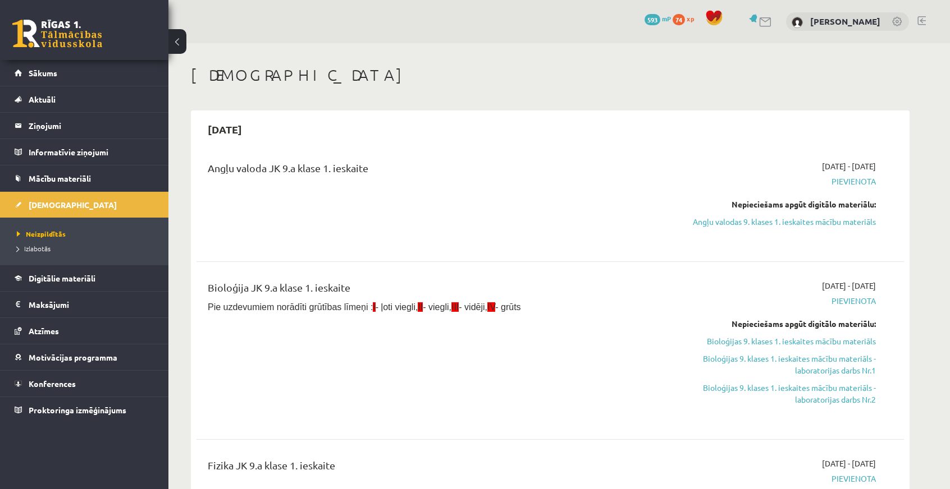
drag, startPoint x: 71, startPoint y: 441, endPoint x: 27, endPoint y: 447, distance: 44.9
click at [27, 447] on div "0 Dāvanas 593 mP 74 xp Marks Eilers Bušs Sākums Aktuāli Kā mācīties eSKOLĀ Kont…" at bounding box center [84, 244] width 168 height 489
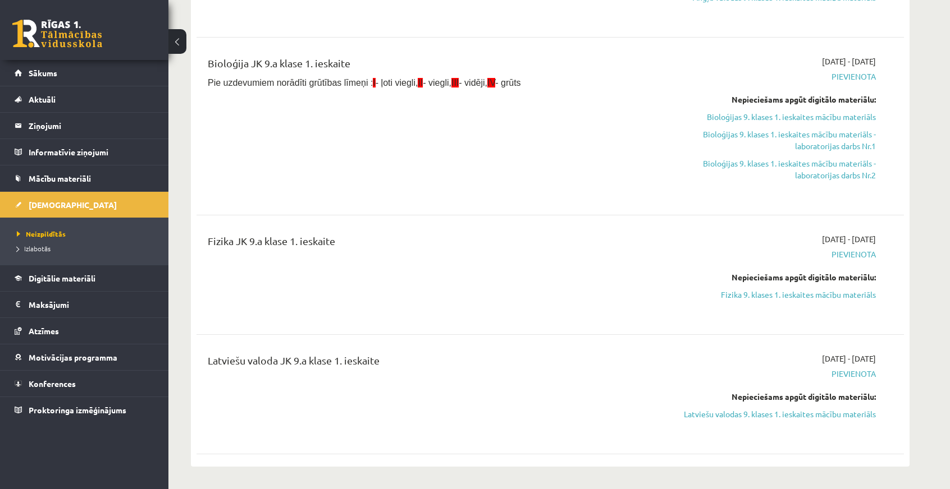
drag, startPoint x: 786, startPoint y: 299, endPoint x: 523, endPoint y: 58, distance: 356.3
click at [786, 299] on link "Fizika 9. klases 1. ieskaites mācību materiāls" at bounding box center [770, 295] width 212 height 12
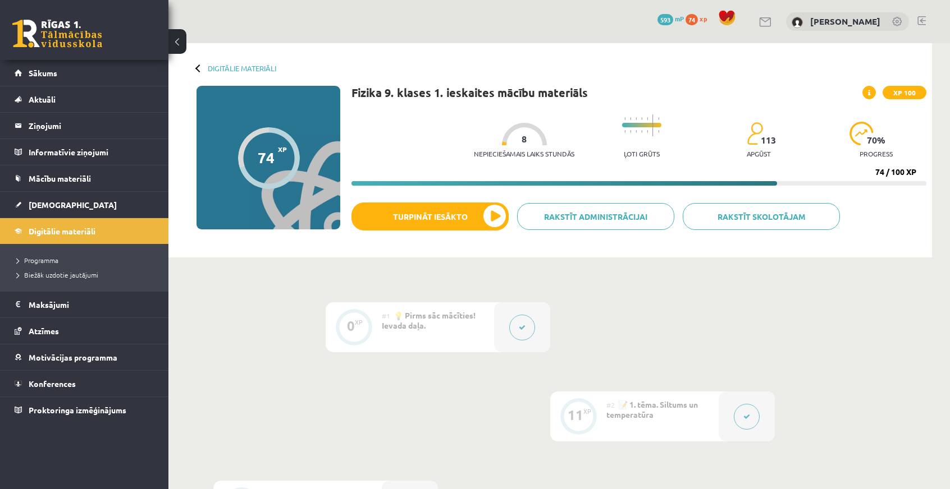
click at [726, 17] on span at bounding box center [726, 18] width 17 height 17
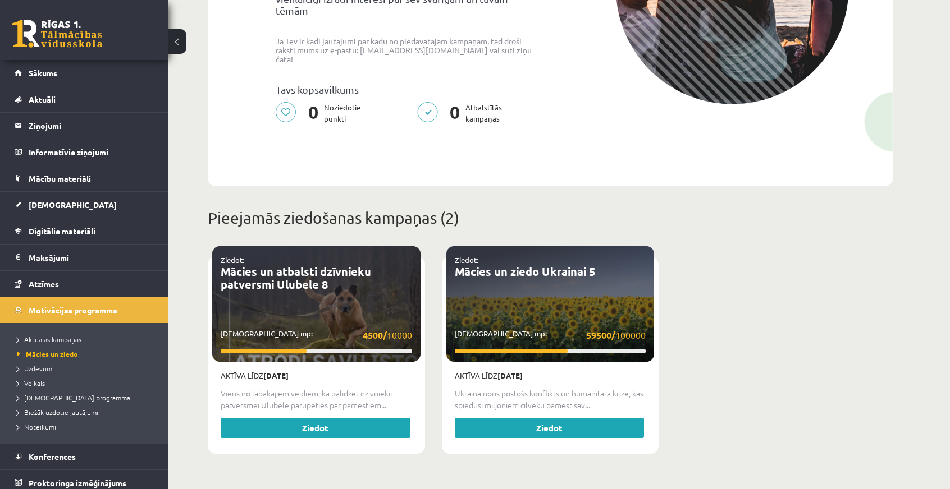
scroll to position [337, 0]
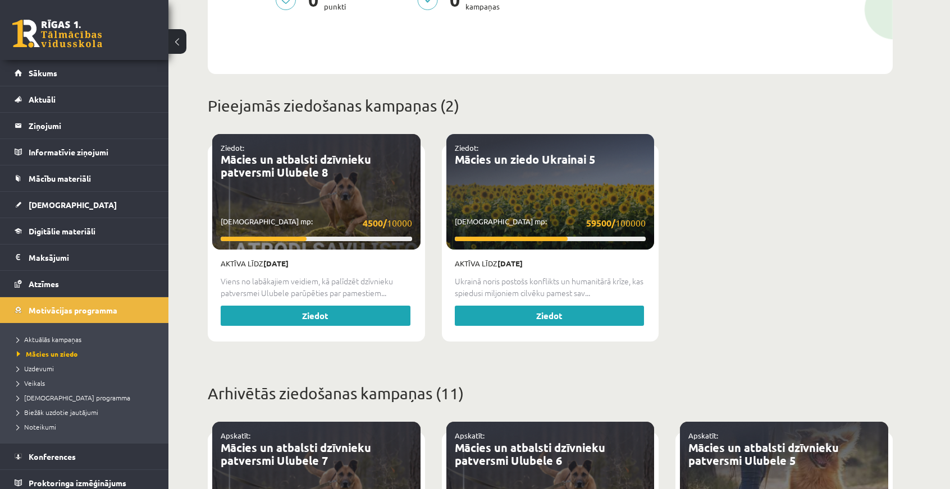
drag, startPoint x: 375, startPoint y: 267, endPoint x: 399, endPoint y: 244, distance: 32.6
drag, startPoint x: 399, startPoint y: 244, endPoint x: 724, endPoint y: 227, distance: 325.4
click at [724, 227] on div "Ziedot: Mācies un atbalsti dzīvnieku patversmi Ulubele 8 Savākti mp: 4500/ 1000…" at bounding box center [550, 248] width 702 height 227
click at [576, 264] on div "Aktīva līdz 01.09.2025 Ukrainā noris postošs konflikts un humanitārā krīze, kas…" at bounding box center [550, 294] width 208 height 88
click at [556, 203] on div "Ziedot: Mācies un ziedo Ukrainai 5 Savākti mp: 59500/ 100000" at bounding box center [550, 192] width 208 height 116
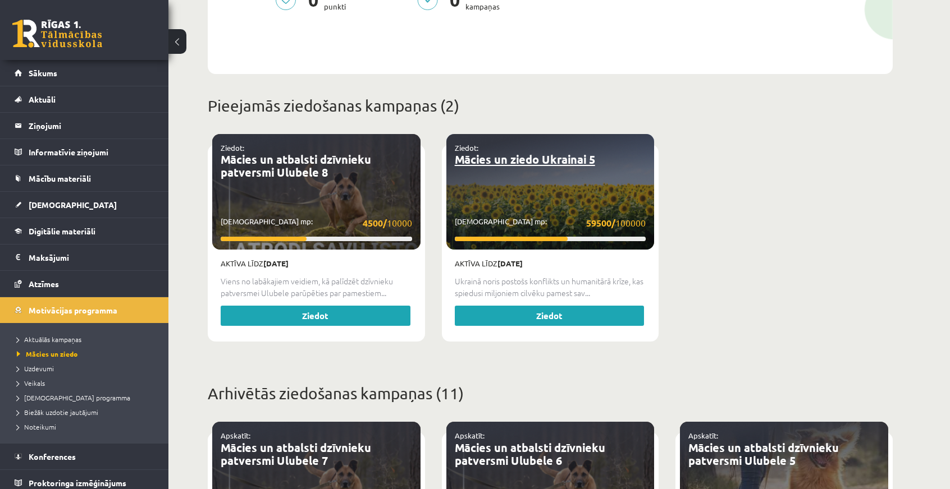
click at [543, 152] on link "Mācies un ziedo Ukrainai 5" at bounding box center [525, 159] width 140 height 15
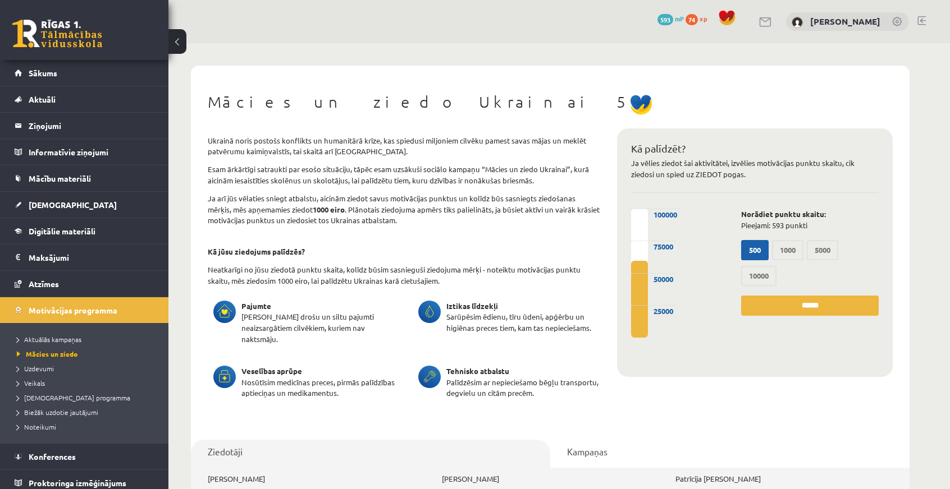
click at [786, 251] on label "1000" at bounding box center [787, 250] width 31 height 20
click at [748, 251] on label "500" at bounding box center [755, 250] width 28 height 20
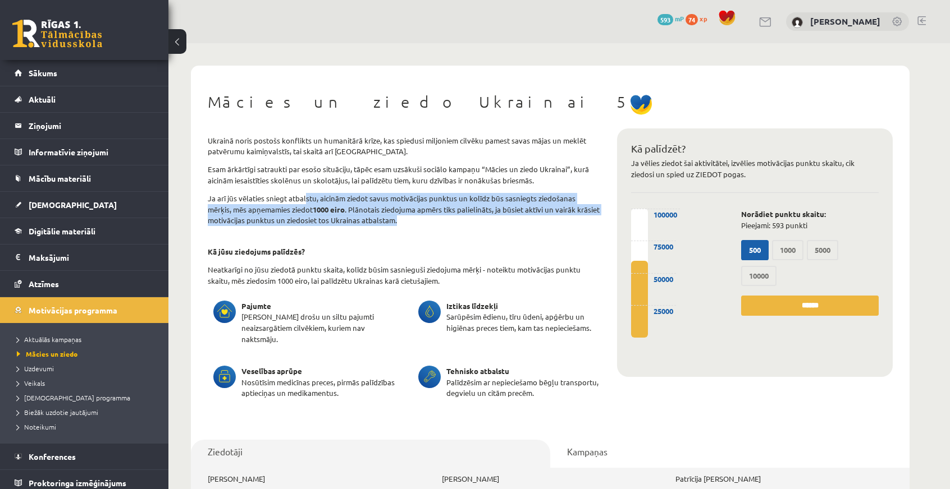
drag, startPoint x: 320, startPoint y: 191, endPoint x: 428, endPoint y: 222, distance: 111.9
click at [428, 220] on p "Ja arī jūs vēlaties sniegt atbalstu, aicinām ziedot savus motivācijas punktus u…" at bounding box center [404, 209] width 392 height 33
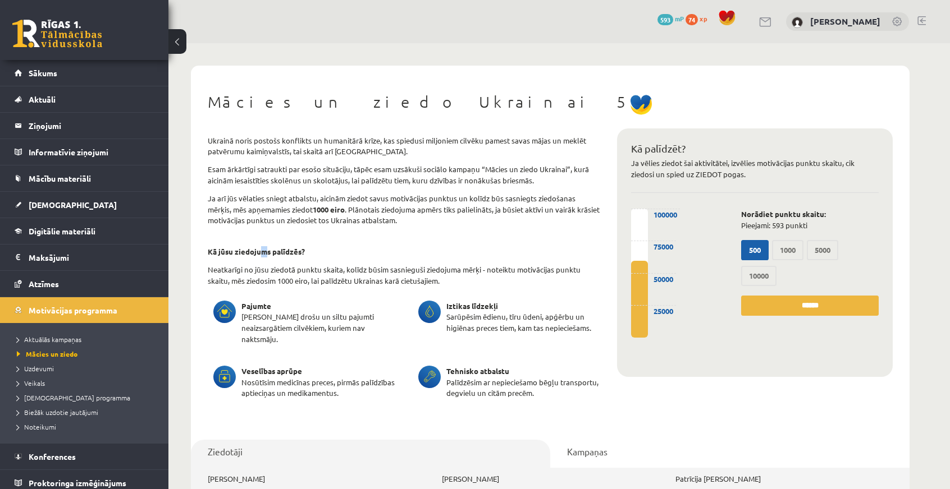
click at [264, 255] on strong "Kā jūsu ziedojums palīdzēs?" at bounding box center [256, 252] width 97 height 10
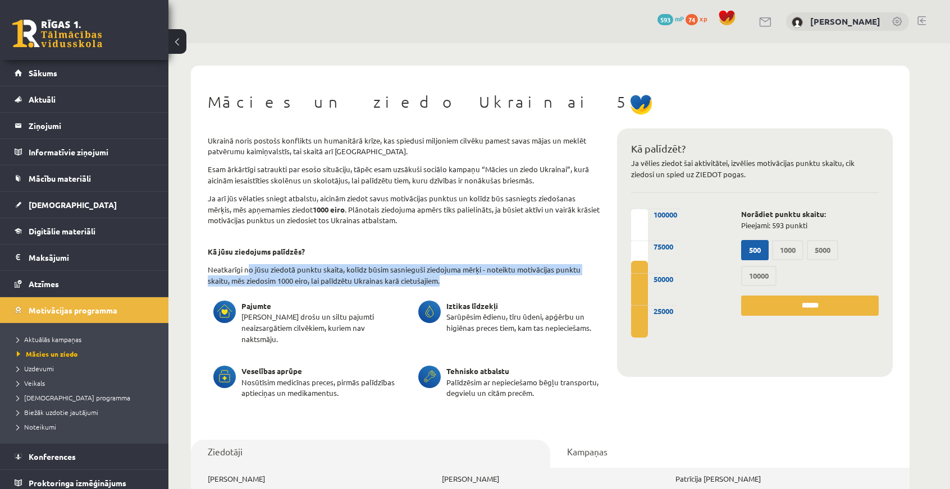
drag, startPoint x: 277, startPoint y: 268, endPoint x: 460, endPoint y: 280, distance: 182.8
click at [459, 280] on p "Neatkarīgi no jūsu ziedotā punktu skaita, kolīdz būsim sasnieguši ziedojuma mēr…" at bounding box center [404, 275] width 392 height 22
click at [478, 272] on p "Neatkarīgi no jūsu ziedotā punktu skaita, kolīdz būsim sasnieguši ziedojuma mēr…" at bounding box center [404, 275] width 392 height 22
